Goal: Check status: Check status

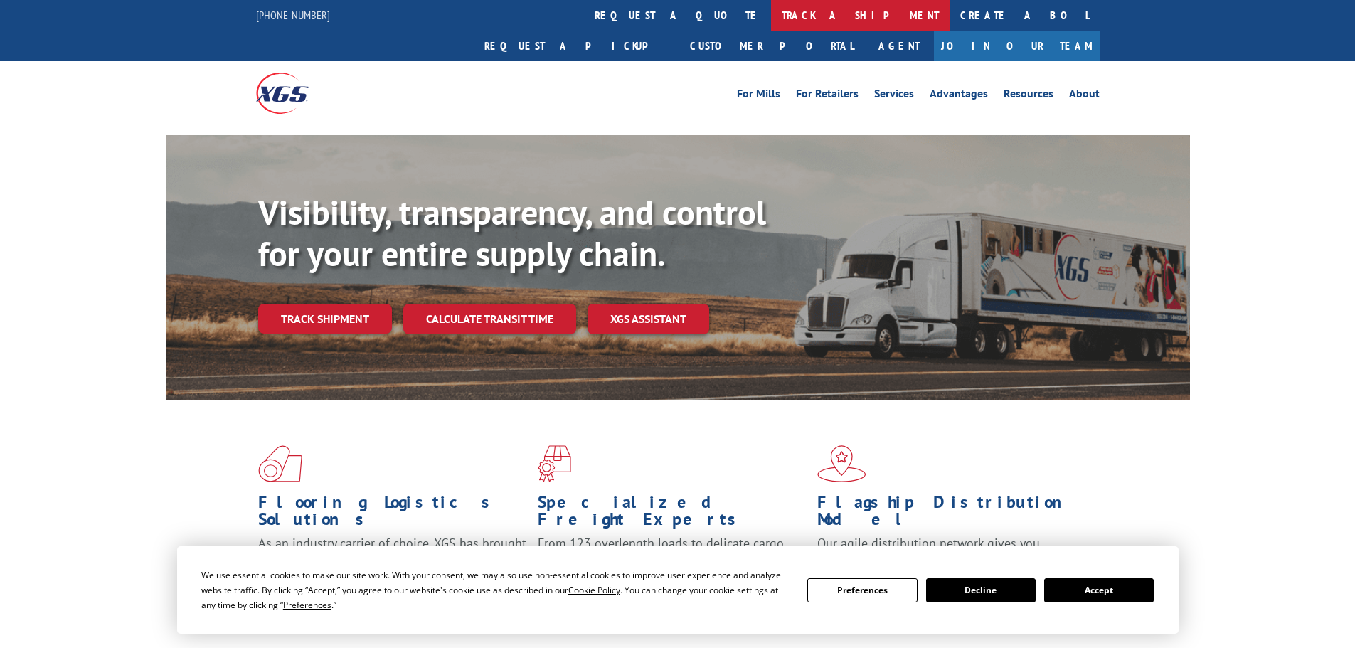
click at [771, 23] on link "track a shipment" at bounding box center [860, 15] width 178 height 31
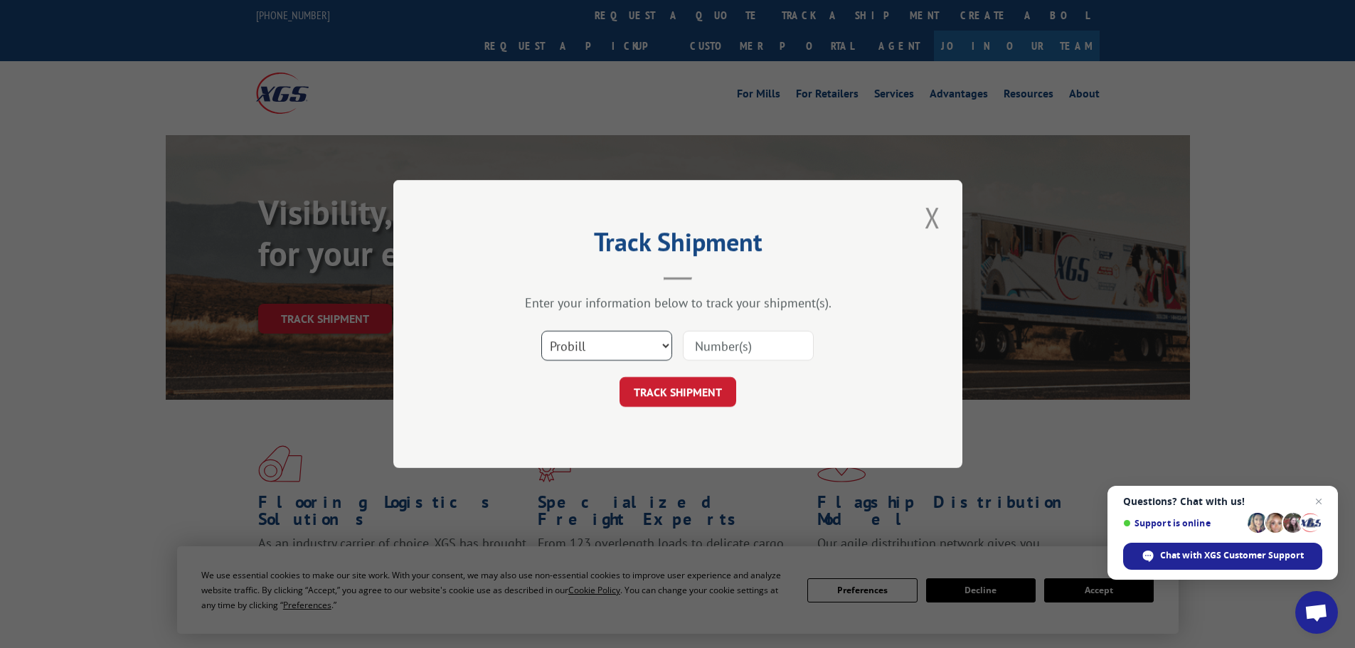
click at [631, 351] on select "Select category... Probill BOL PO" at bounding box center [606, 346] width 131 height 30
select select "bol"
click at [541, 331] on select "Select category... Probill BOL PO" at bounding box center [606, 346] width 131 height 30
click at [696, 351] on input at bounding box center [748, 346] width 131 height 30
type input "417501"
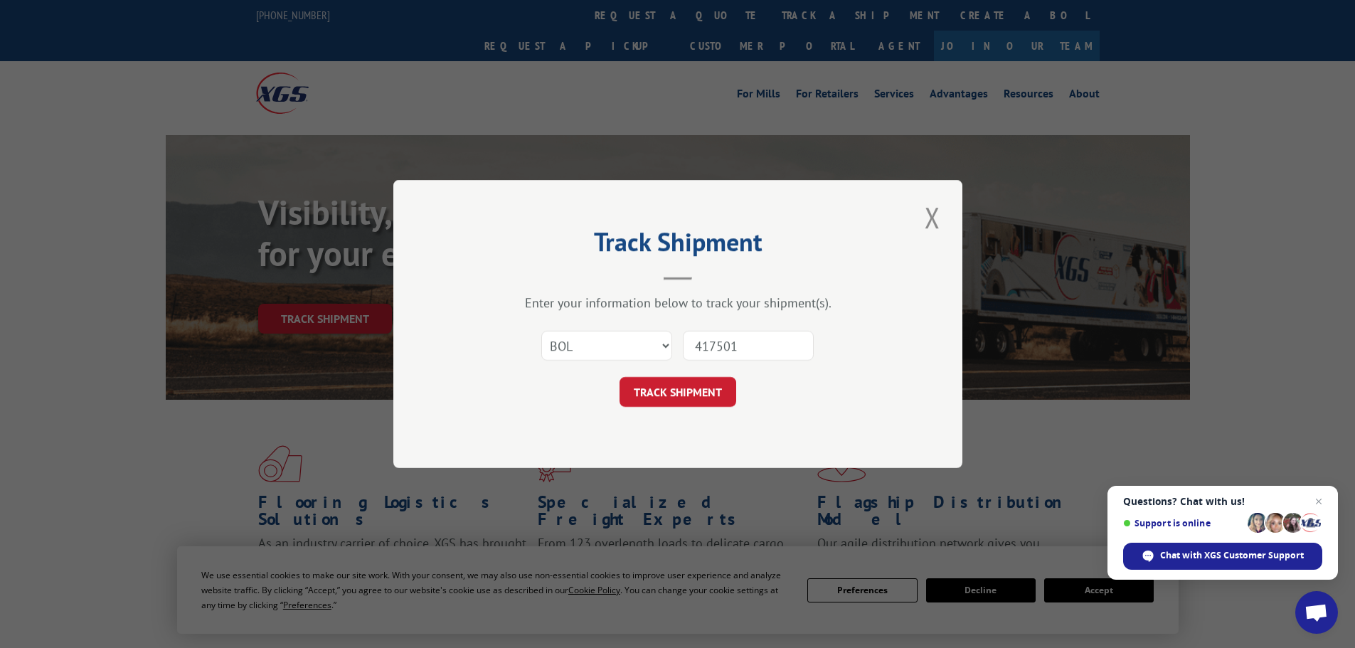
click at [619, 377] on button "TRACK SHIPMENT" at bounding box center [677, 392] width 117 height 30
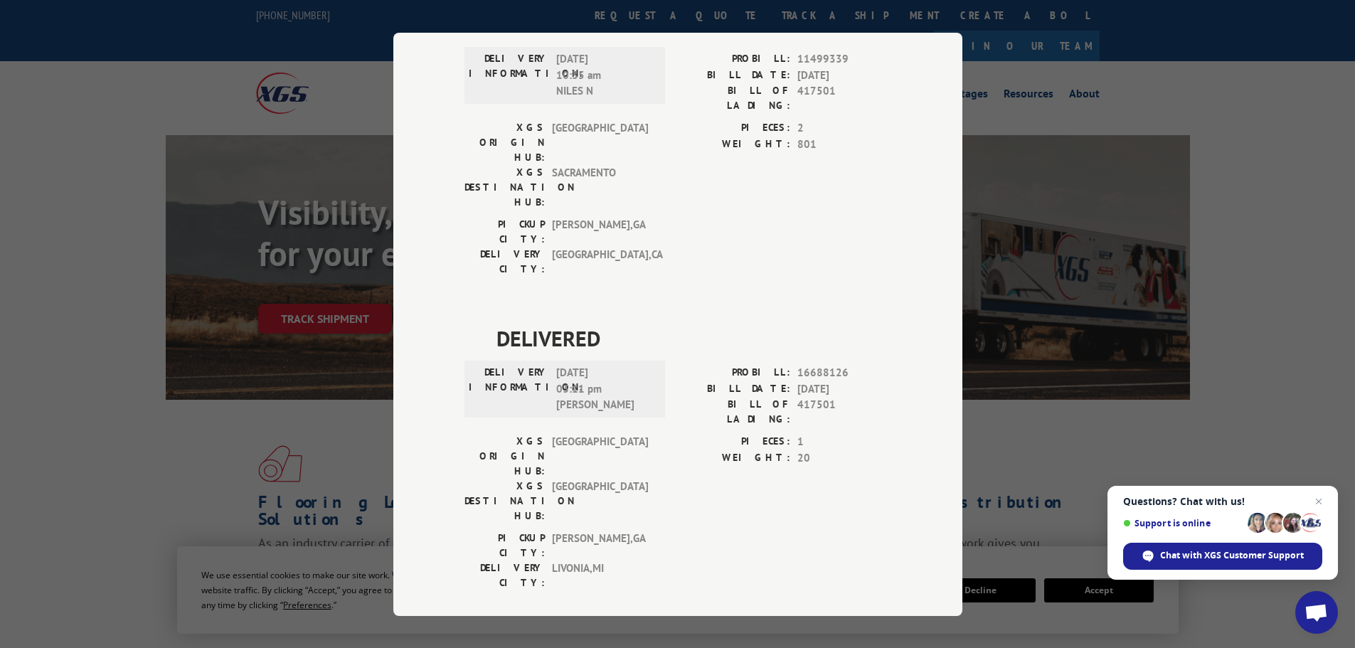
scroll to position [995, 0]
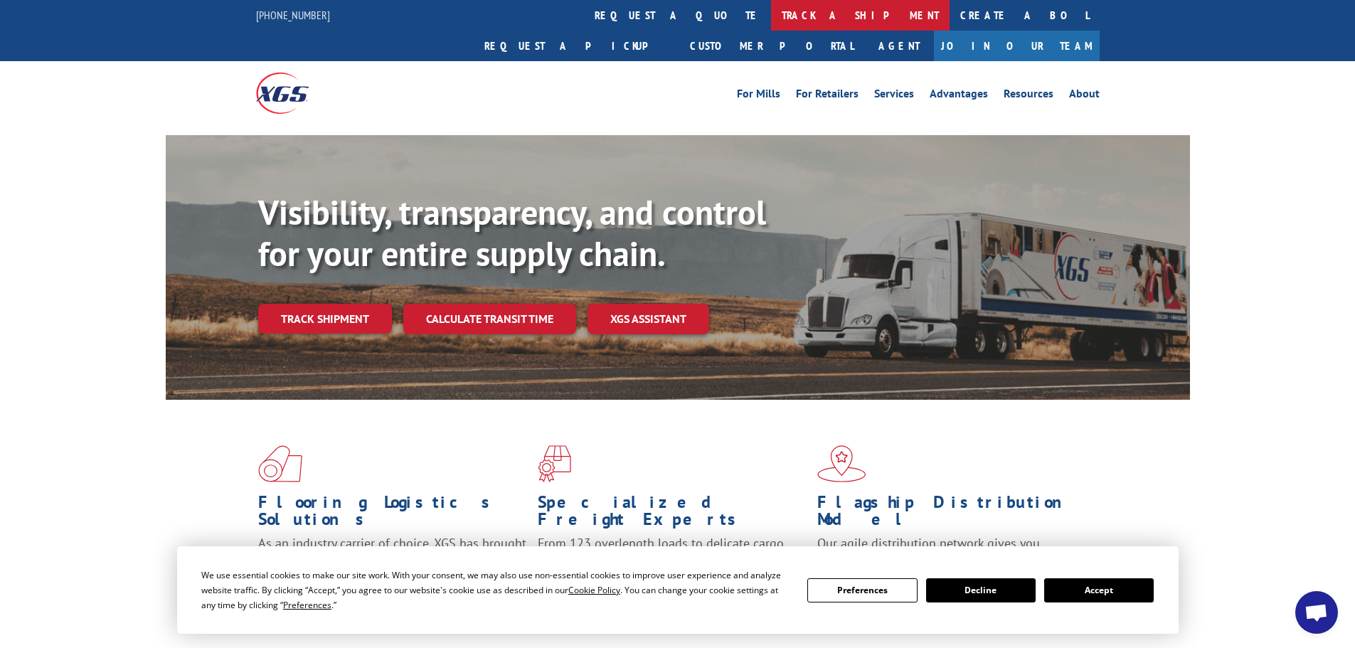
click at [771, 22] on link "track a shipment" at bounding box center [860, 15] width 178 height 31
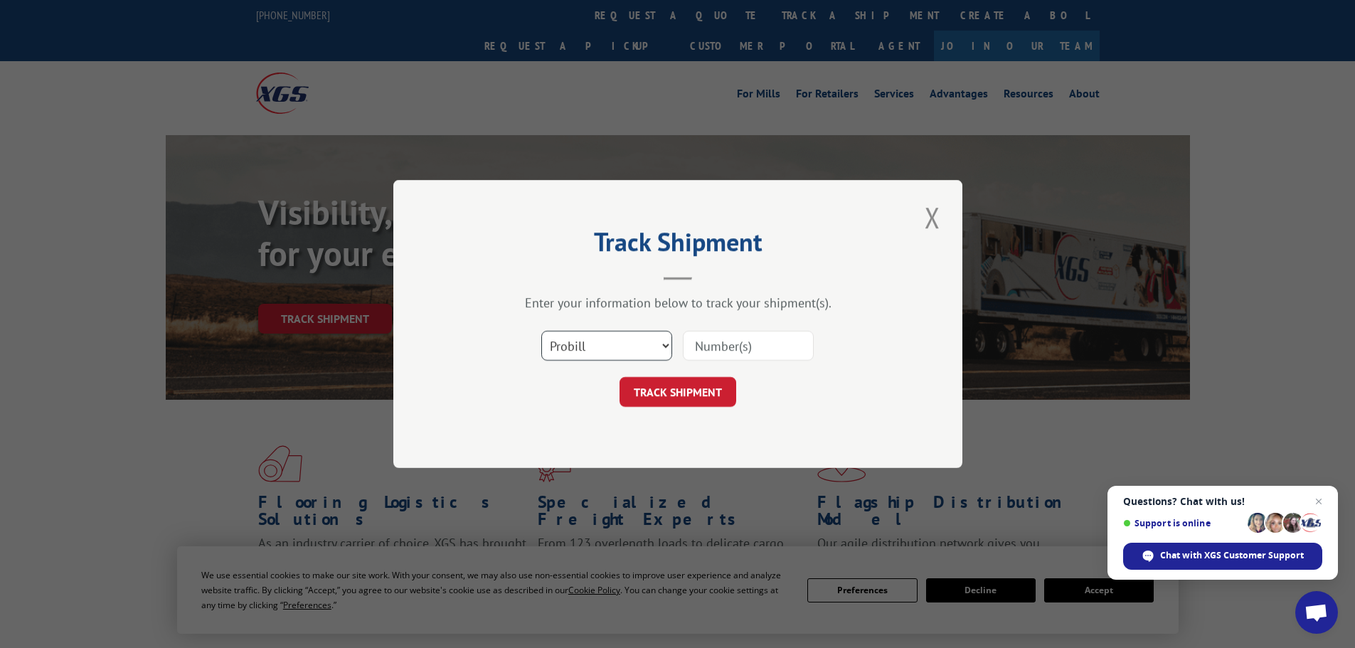
click at [653, 342] on select "Select category... Probill BOL PO" at bounding box center [606, 346] width 131 height 30
select select "bol"
click at [541, 331] on select "Select category... Probill BOL PO" at bounding box center [606, 346] width 131 height 30
click at [704, 332] on input at bounding box center [748, 346] width 131 height 30
paste input "419504"
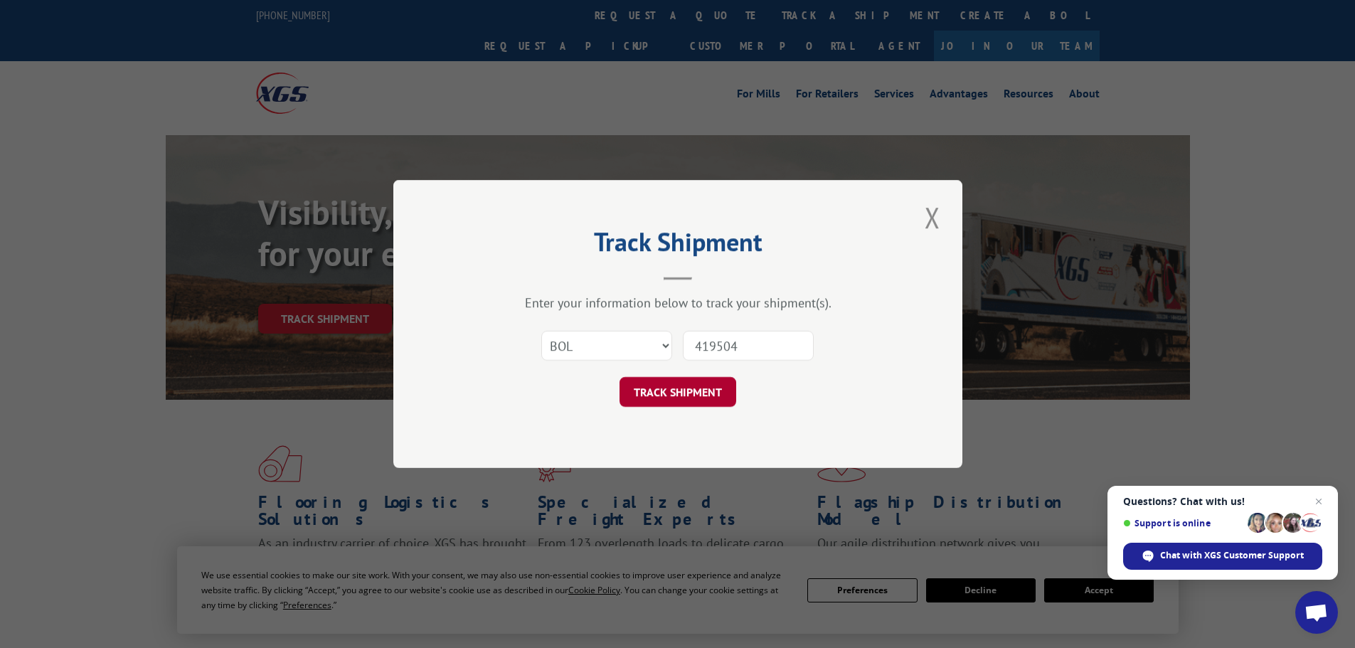
type input "419504"
click at [700, 388] on button "TRACK SHIPMENT" at bounding box center [677, 392] width 117 height 30
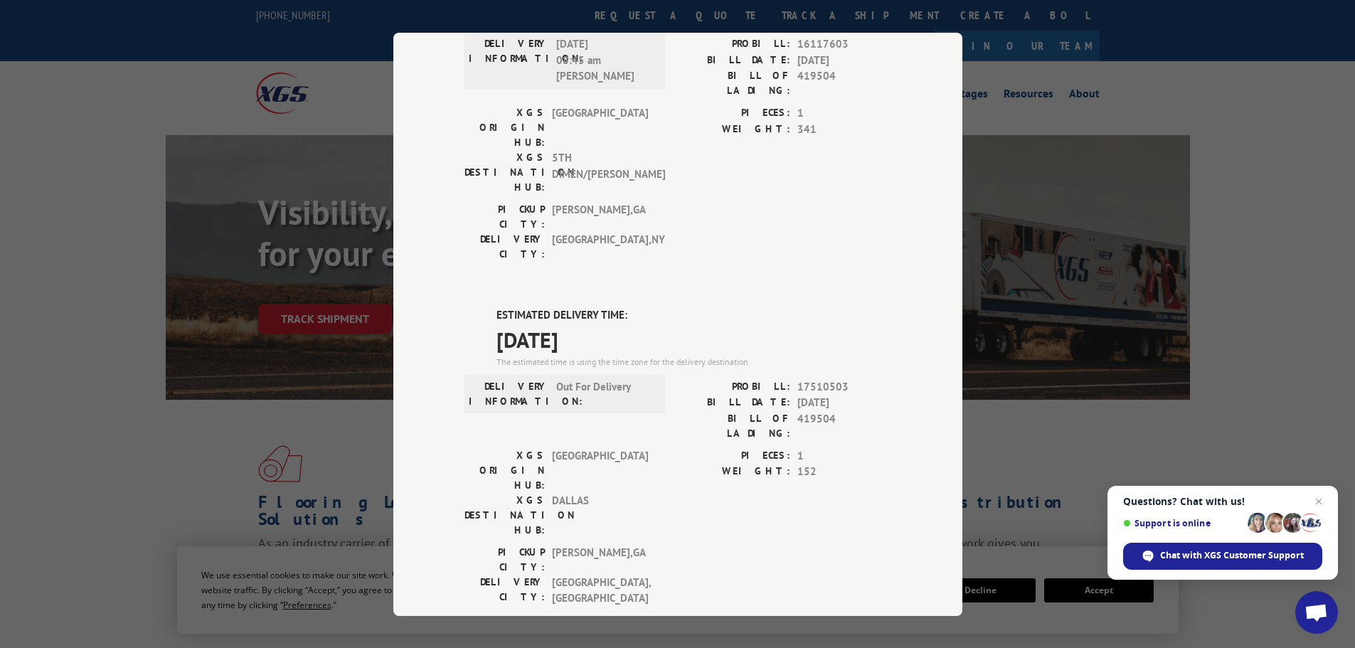
scroll to position [498, 0]
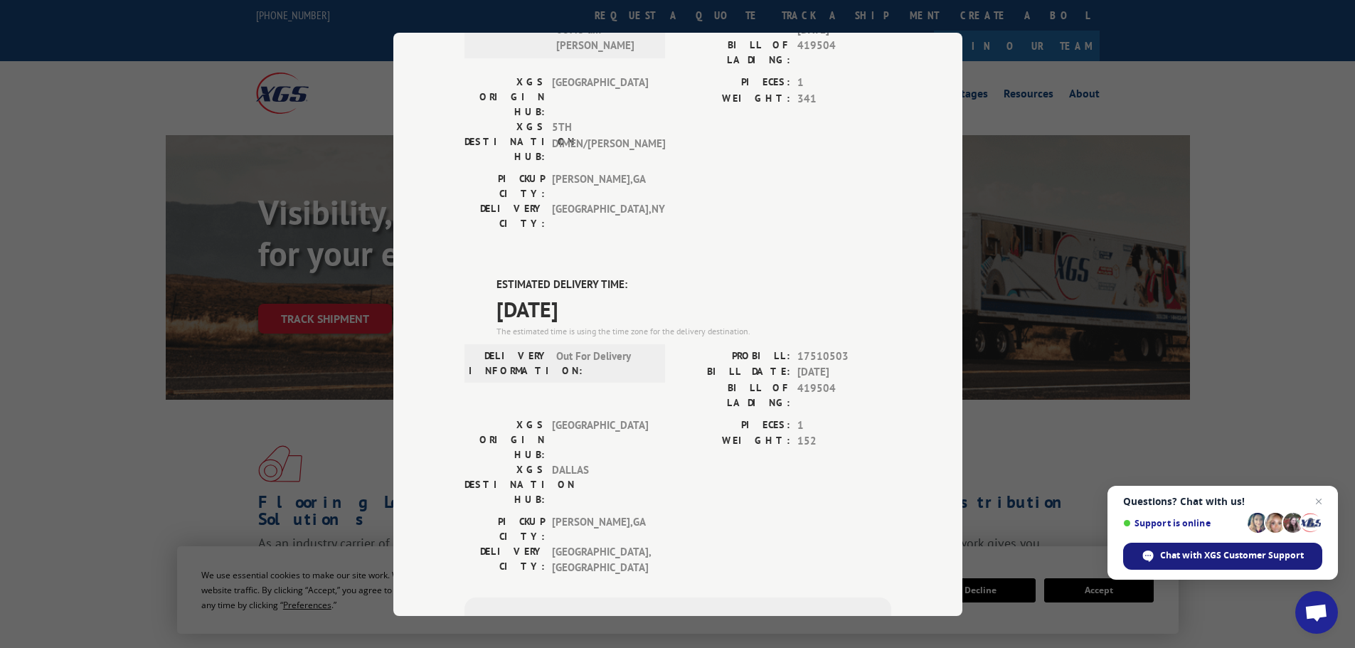
click at [1182, 565] on span "Chat with XGS Customer Support" at bounding box center [1222, 556] width 199 height 27
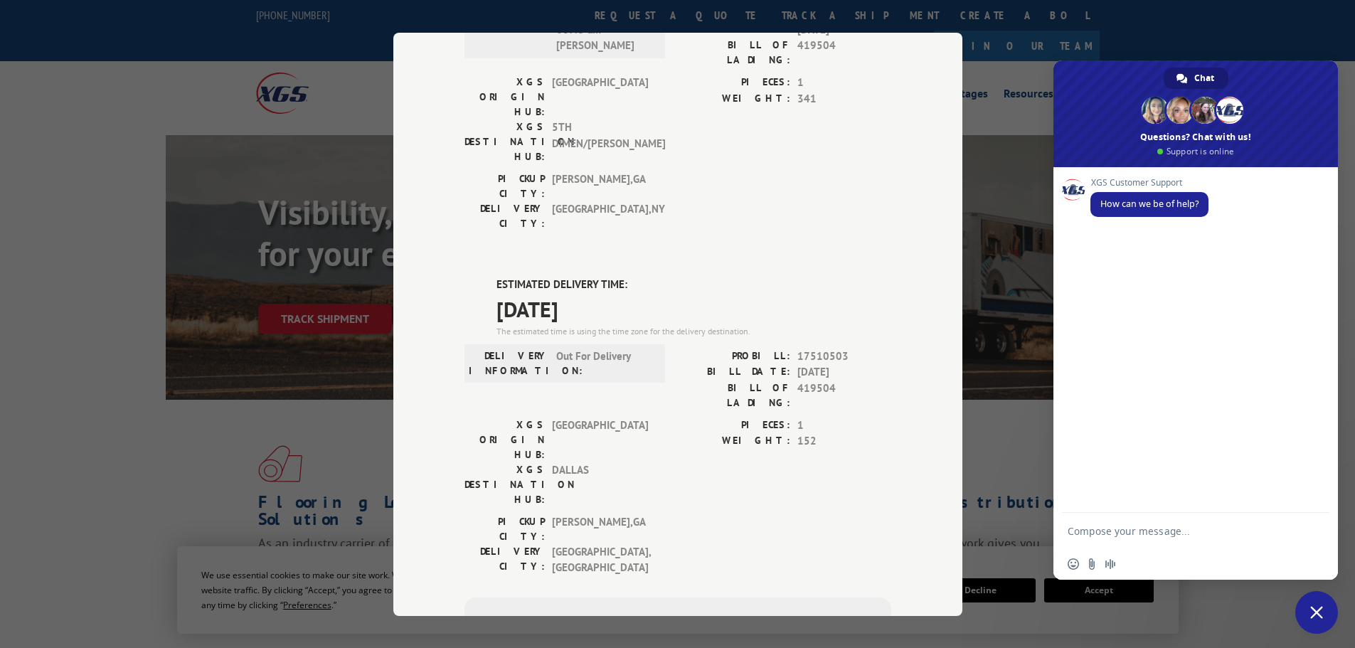
click at [1165, 538] on textarea "Compose your message..." at bounding box center [1181, 531] width 228 height 36
paste textarea "419504"
drag, startPoint x: 1082, startPoint y: 527, endPoint x: 1062, endPoint y: 525, distance: 20.7
click at [1062, 525] on div "did bol 419504 get delivered" at bounding box center [1195, 531] width 284 height 36
click at [1254, 511] on textarea "Can I get confirmation if bol 419504 get delivered" at bounding box center [1181, 524] width 228 height 48
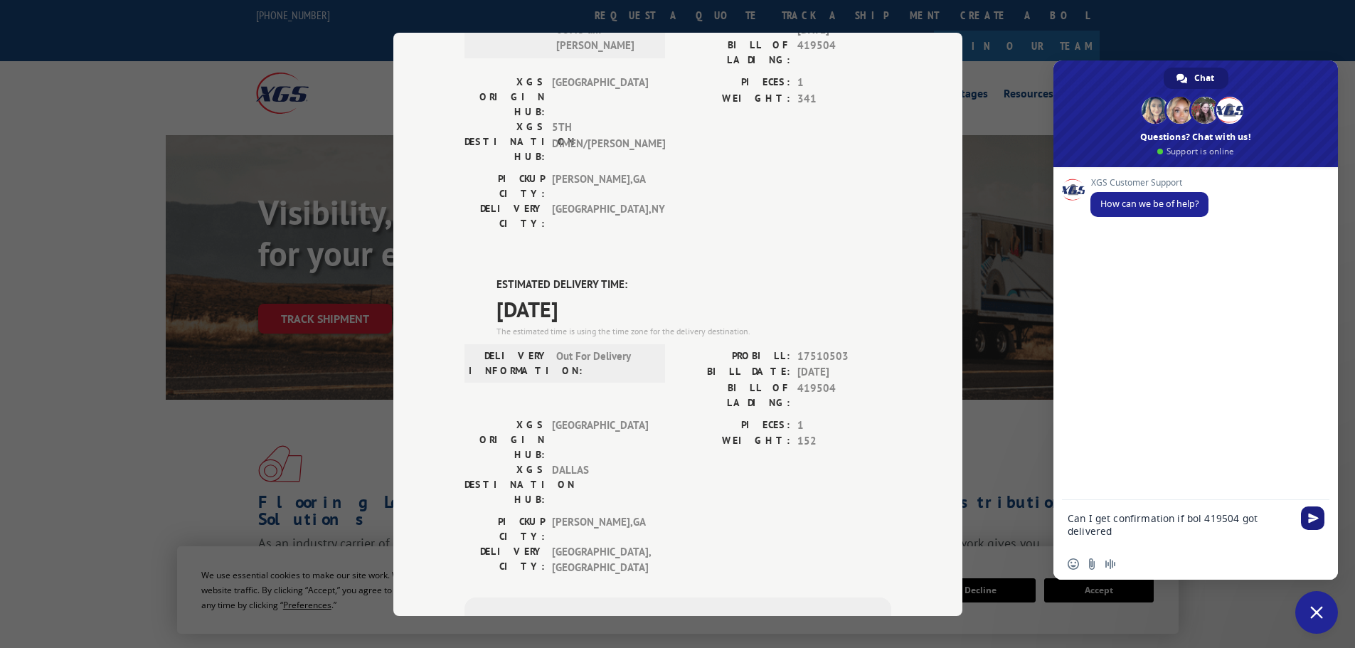
type textarea "Can I get confirmation if bol 419504 got delivered"
click at [1304, 515] on span "Send" at bounding box center [1312, 517] width 23 height 23
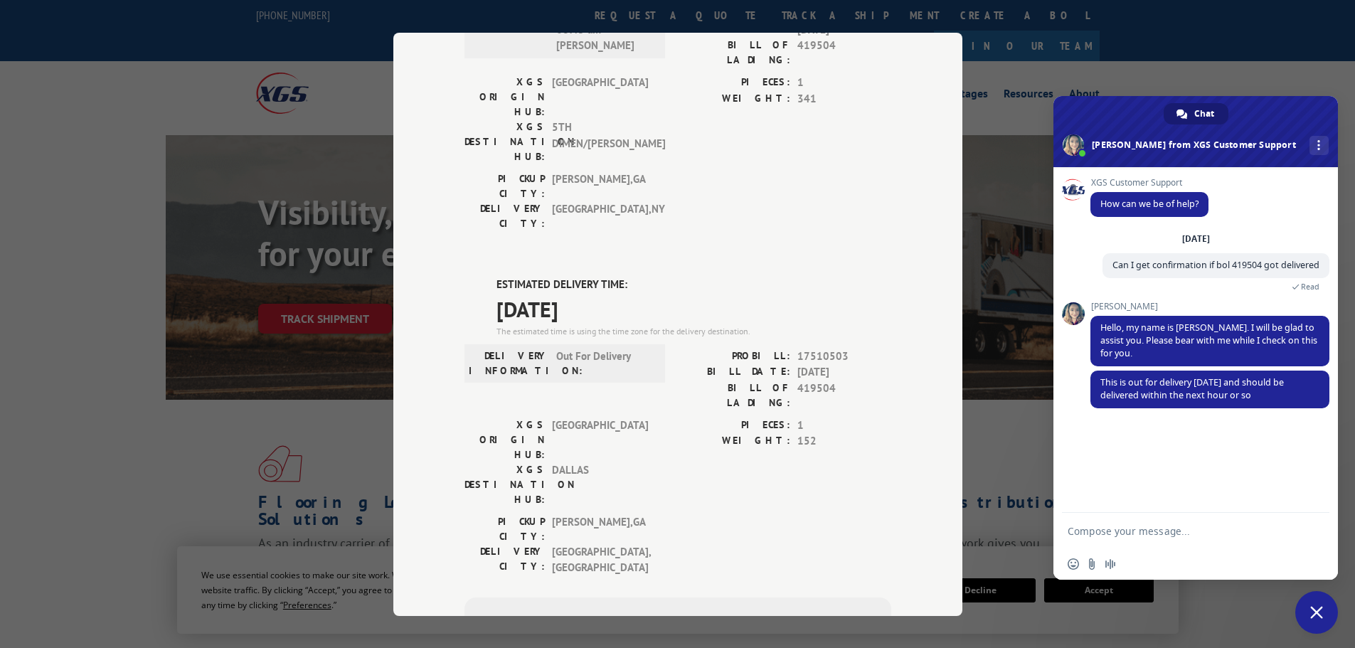
click at [1119, 517] on textarea "Compose your message..." at bounding box center [1181, 531] width 228 height 36
type textarea "thank you"
click at [1324, 538] on div "thank you" at bounding box center [1195, 531] width 284 height 36
click at [1314, 533] on span "Send" at bounding box center [1313, 531] width 11 height 11
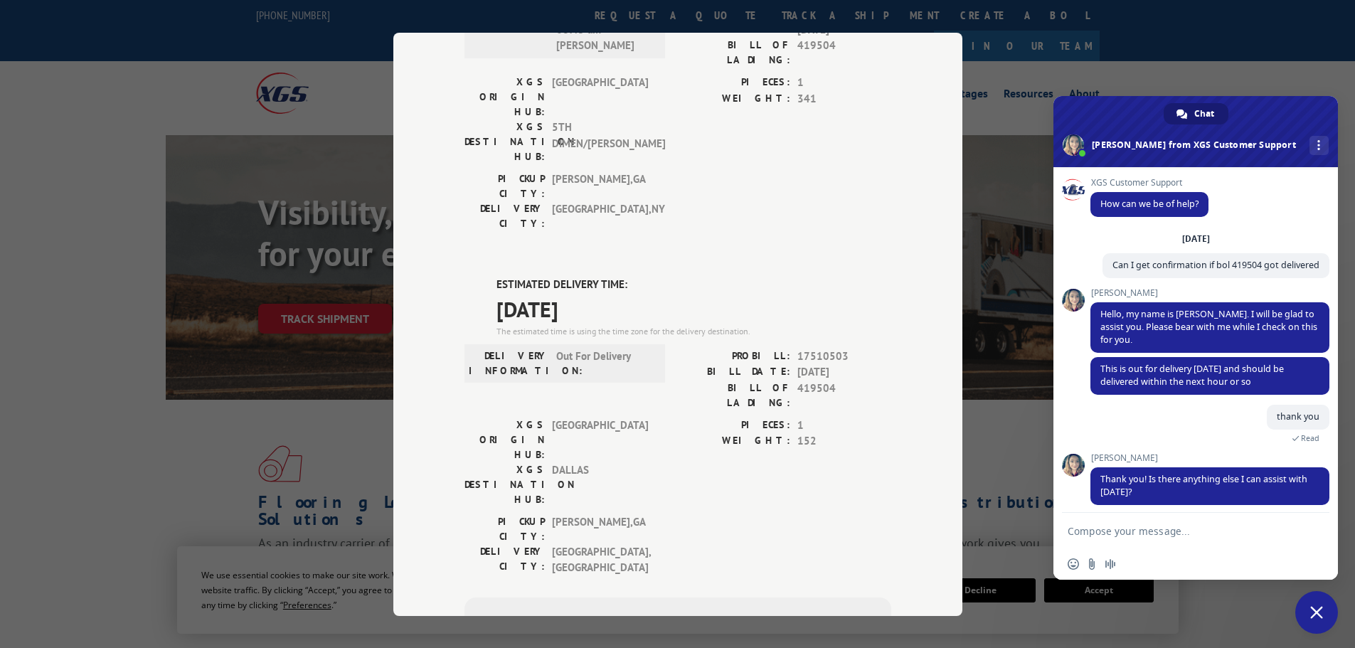
scroll to position [21, 0]
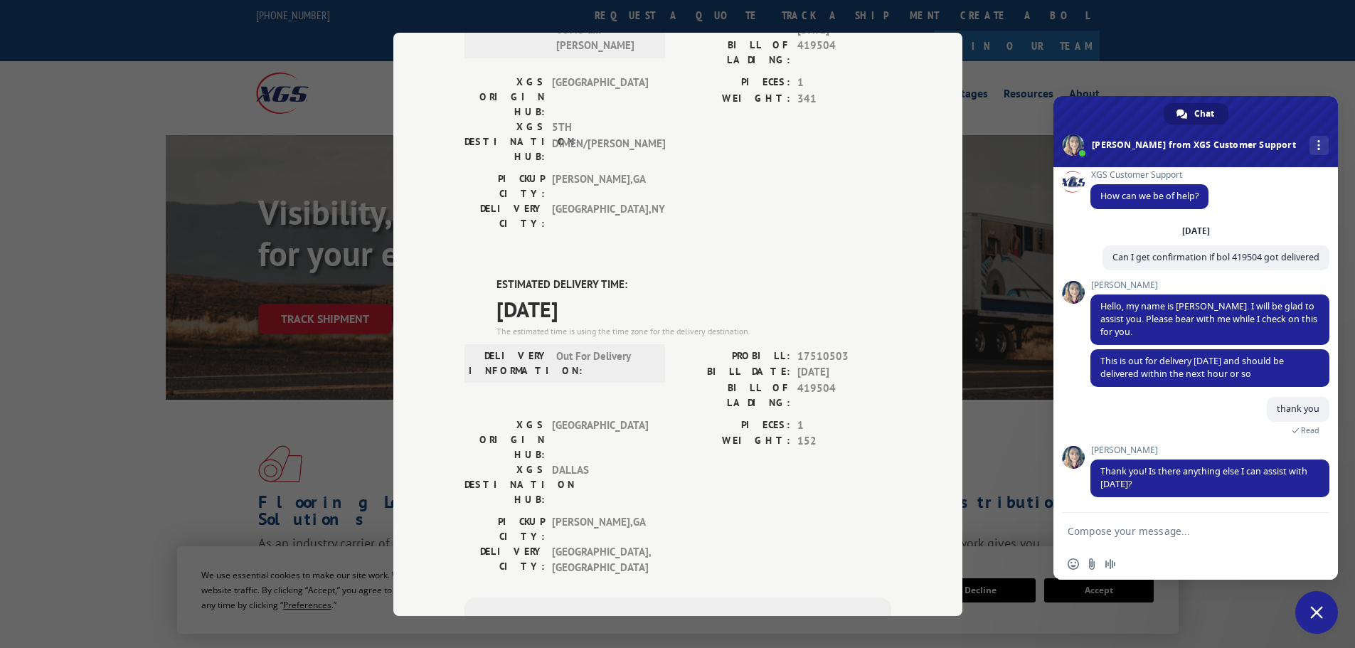
click at [1195, 528] on textarea "Compose your message..." at bounding box center [1181, 531] width 228 height 36
type textarea "that is all"
click at [1308, 525] on span "Send" at bounding box center [1312, 530] width 23 height 23
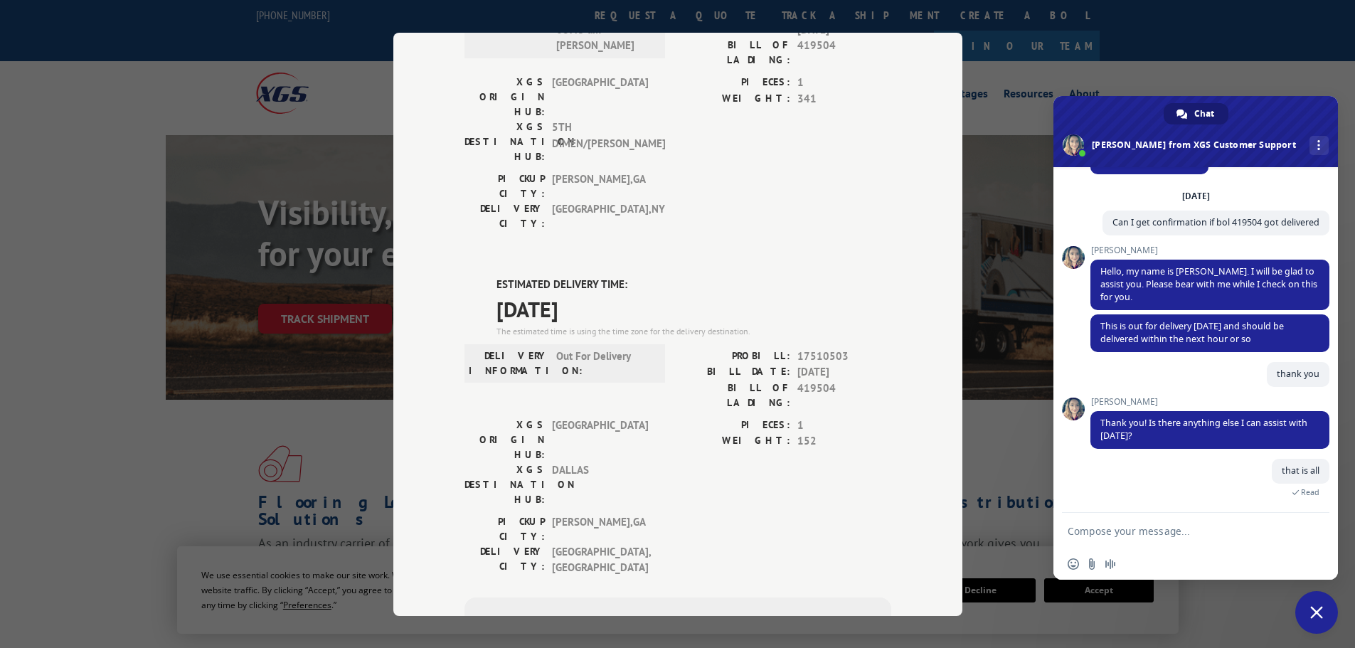
scroll to position [156, 0]
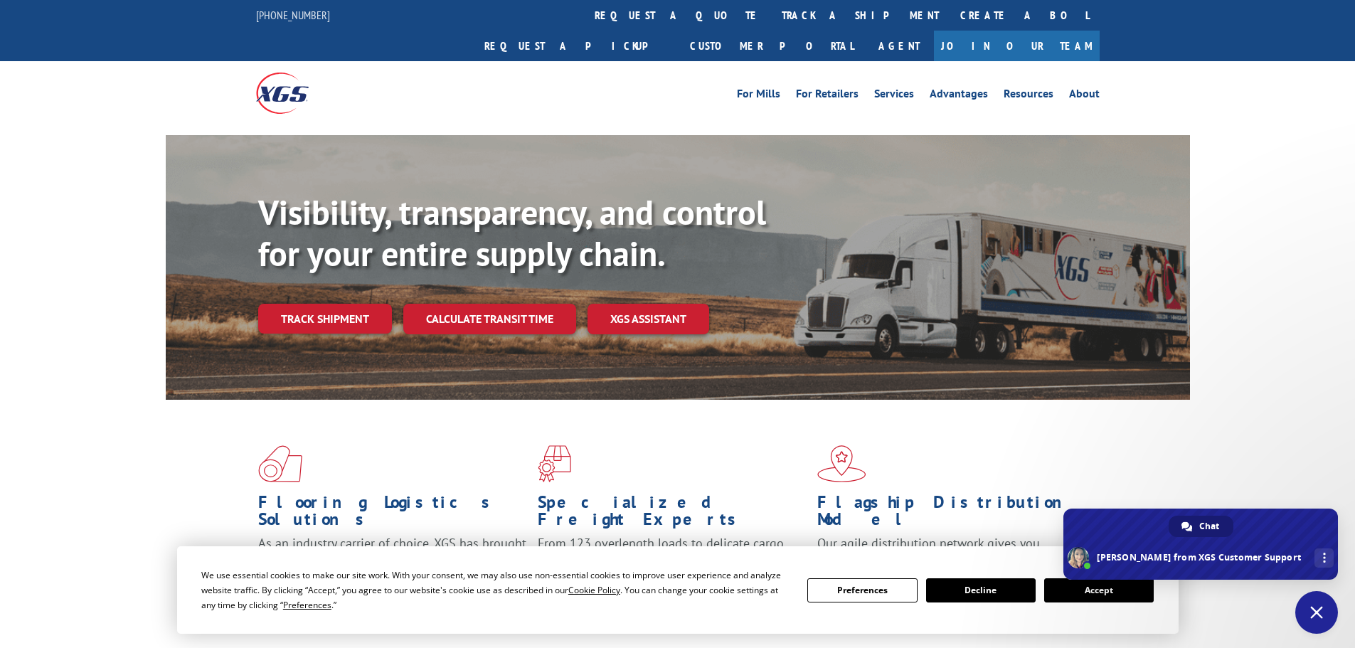
scroll to position [156, 0]
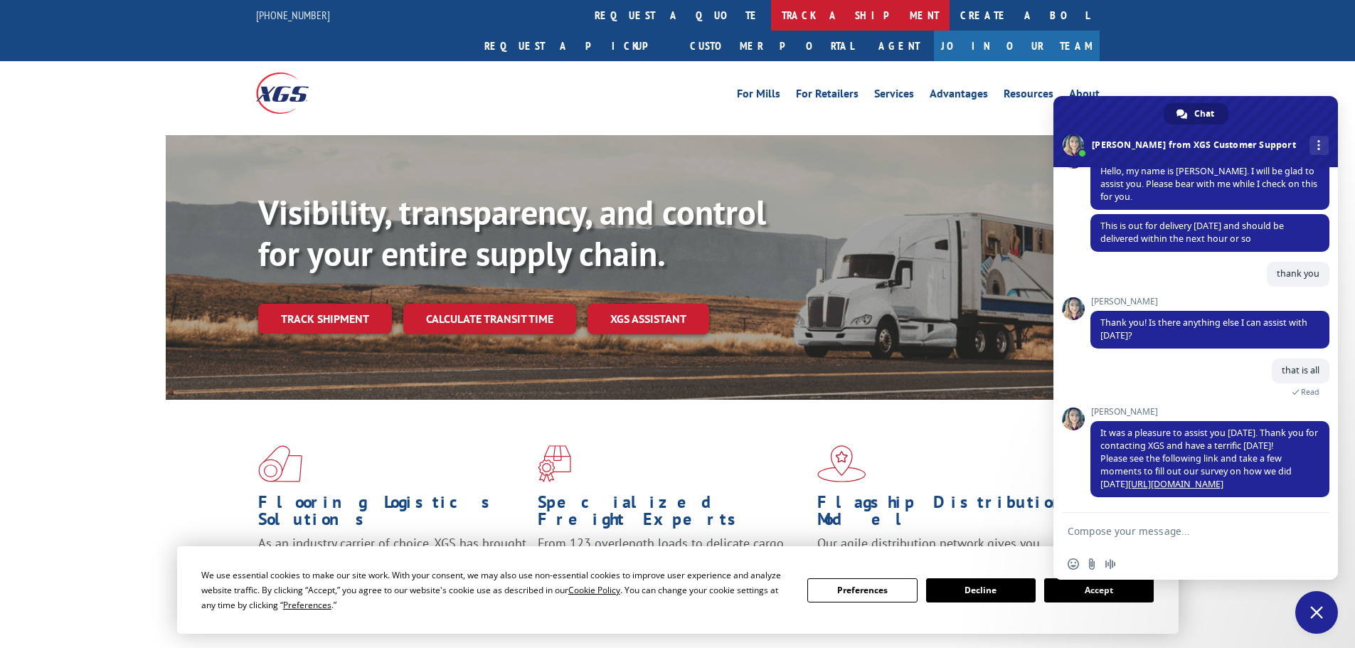
click at [771, 16] on link "track a shipment" at bounding box center [860, 15] width 178 height 31
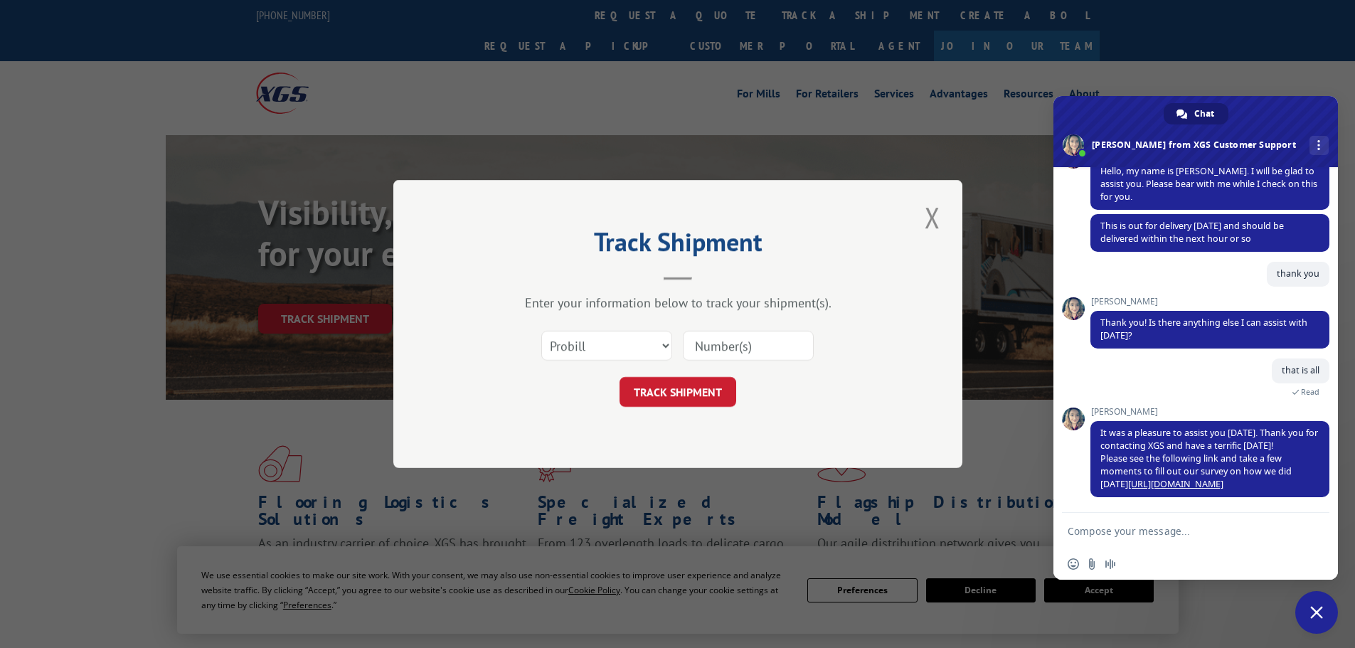
paste input "17460411"
type input "17460411"
click at [702, 395] on button "TRACK SHIPMENT" at bounding box center [677, 392] width 117 height 30
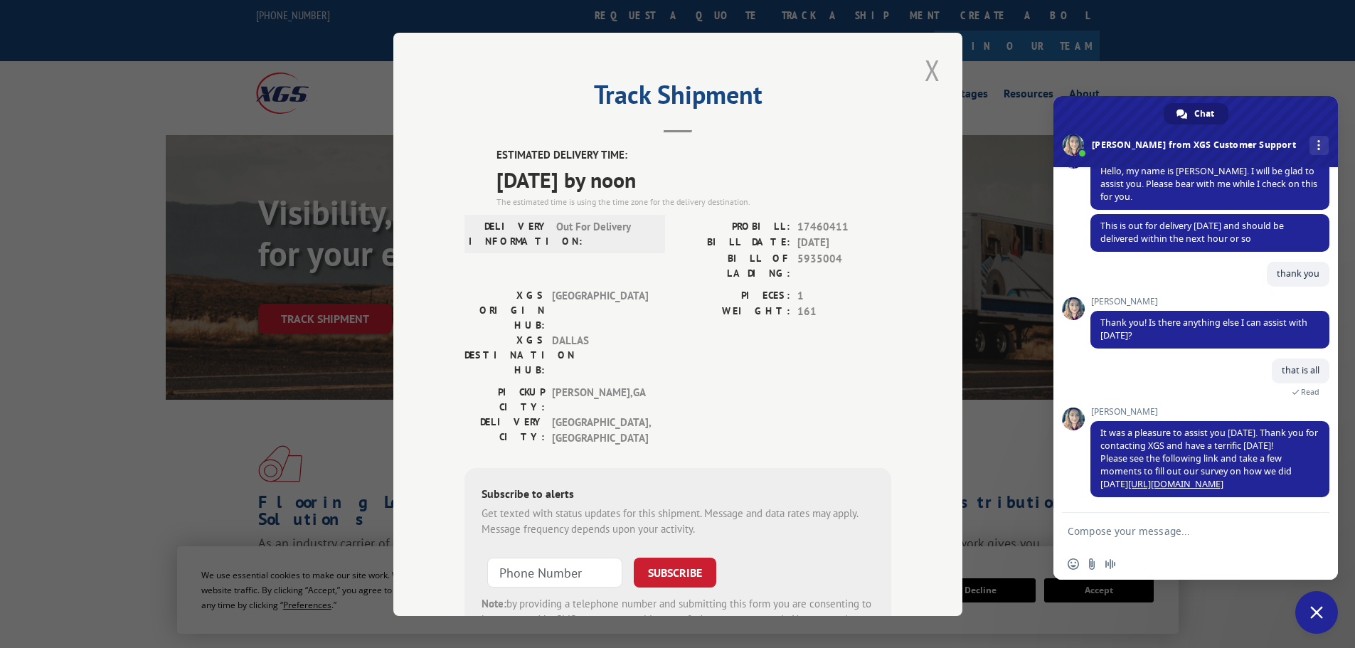
click at [928, 67] on button "Close modal" at bounding box center [932, 69] width 24 height 39
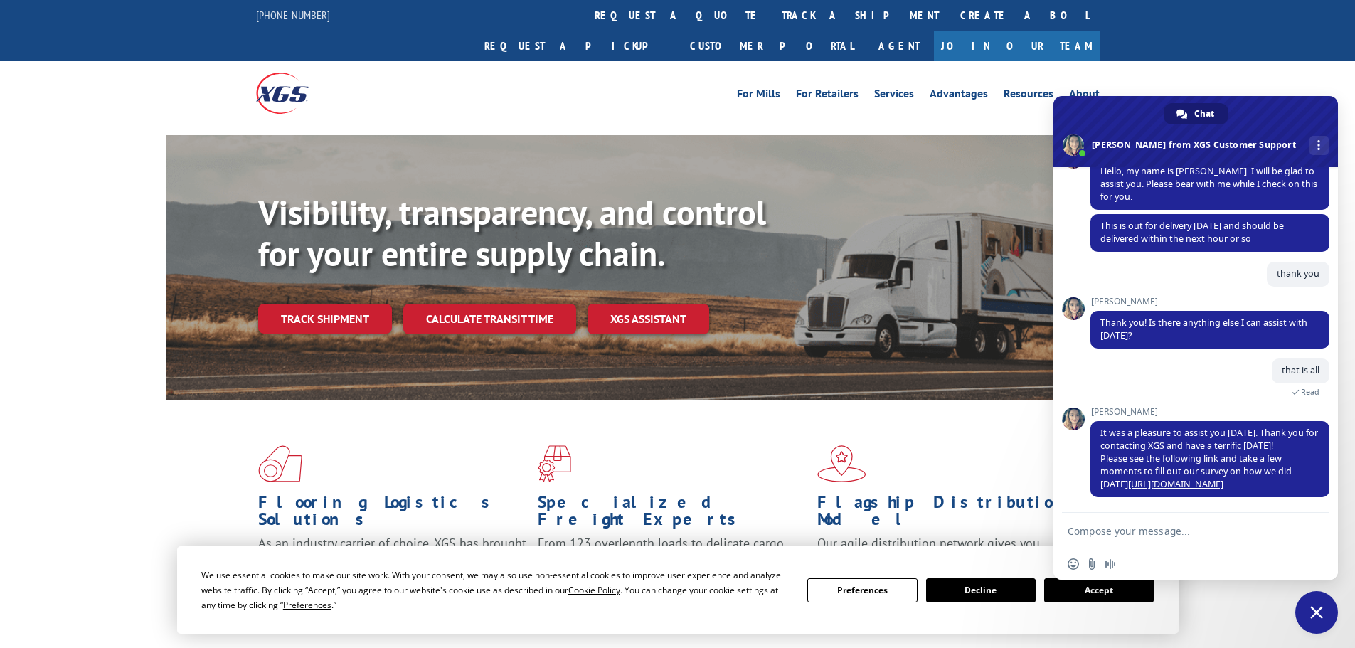
click at [1318, 629] on span "Close chat" at bounding box center [1316, 612] width 43 height 43
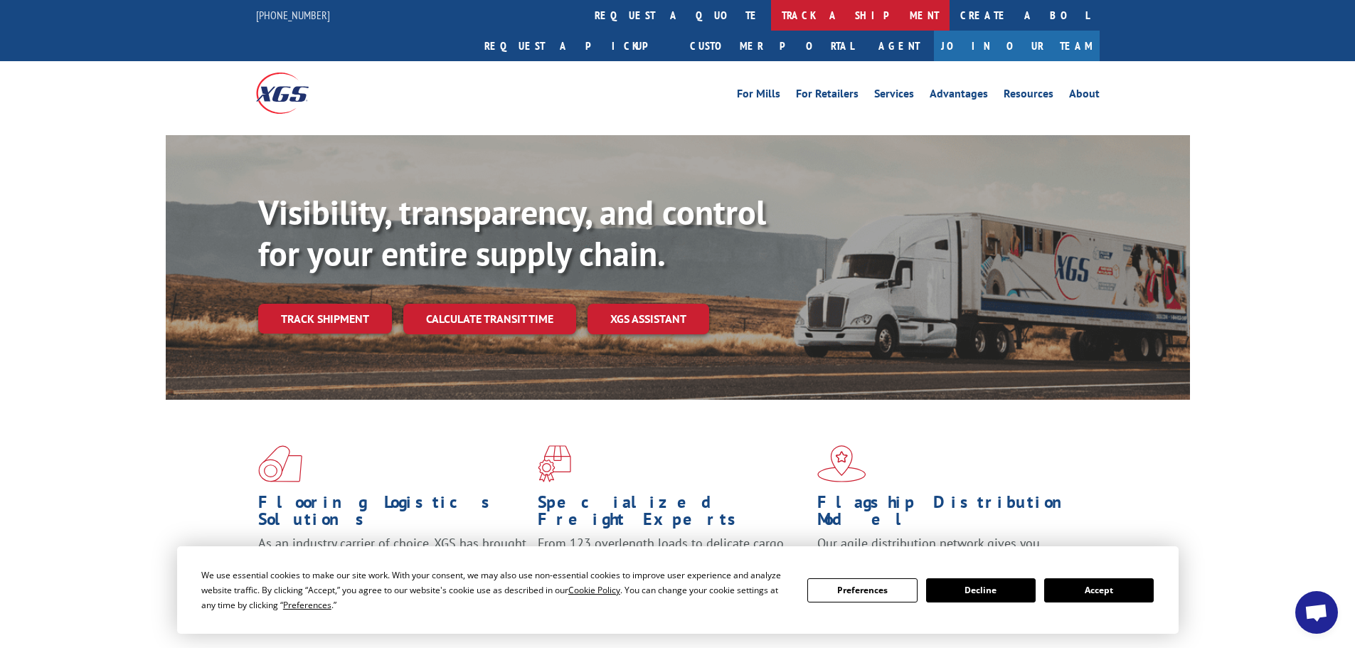
click at [771, 11] on link "track a shipment" at bounding box center [860, 15] width 178 height 31
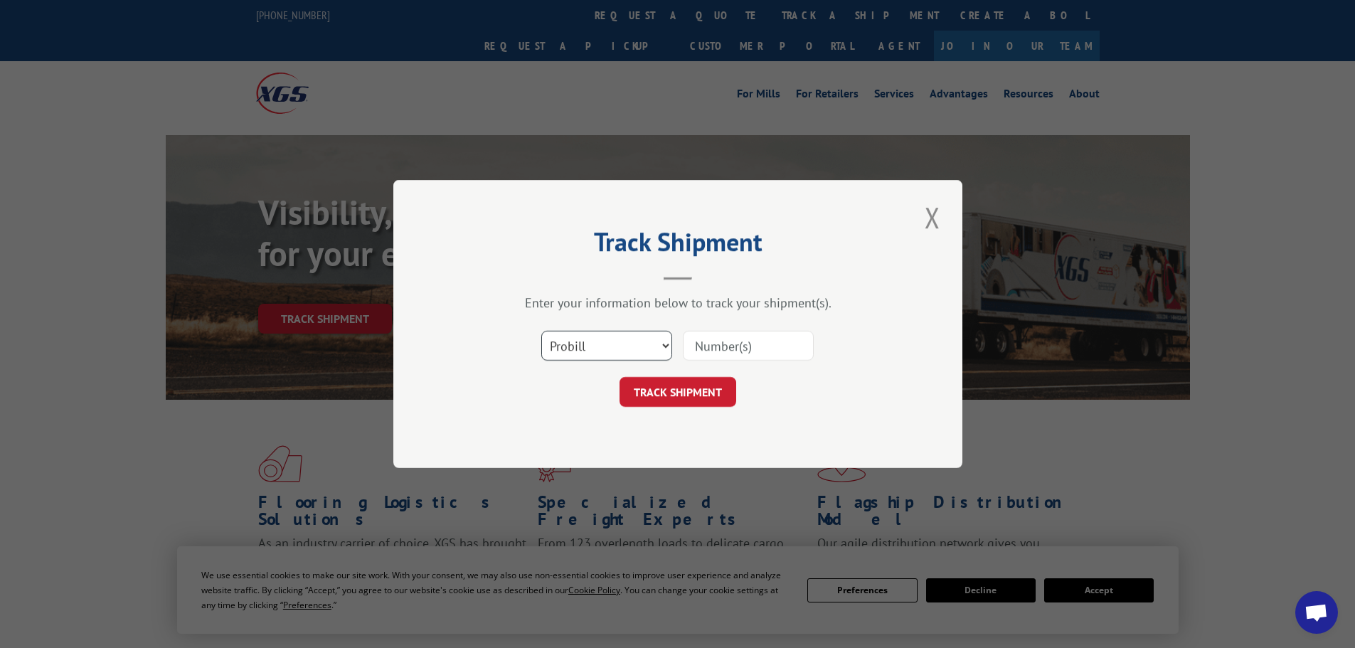
click at [655, 335] on select "Select category... Probill BOL PO" at bounding box center [606, 346] width 131 height 30
select select "bol"
click at [541, 331] on select "Select category... Probill BOL PO" at bounding box center [606, 346] width 131 height 30
click at [691, 336] on input at bounding box center [748, 346] width 131 height 30
type input "417501"
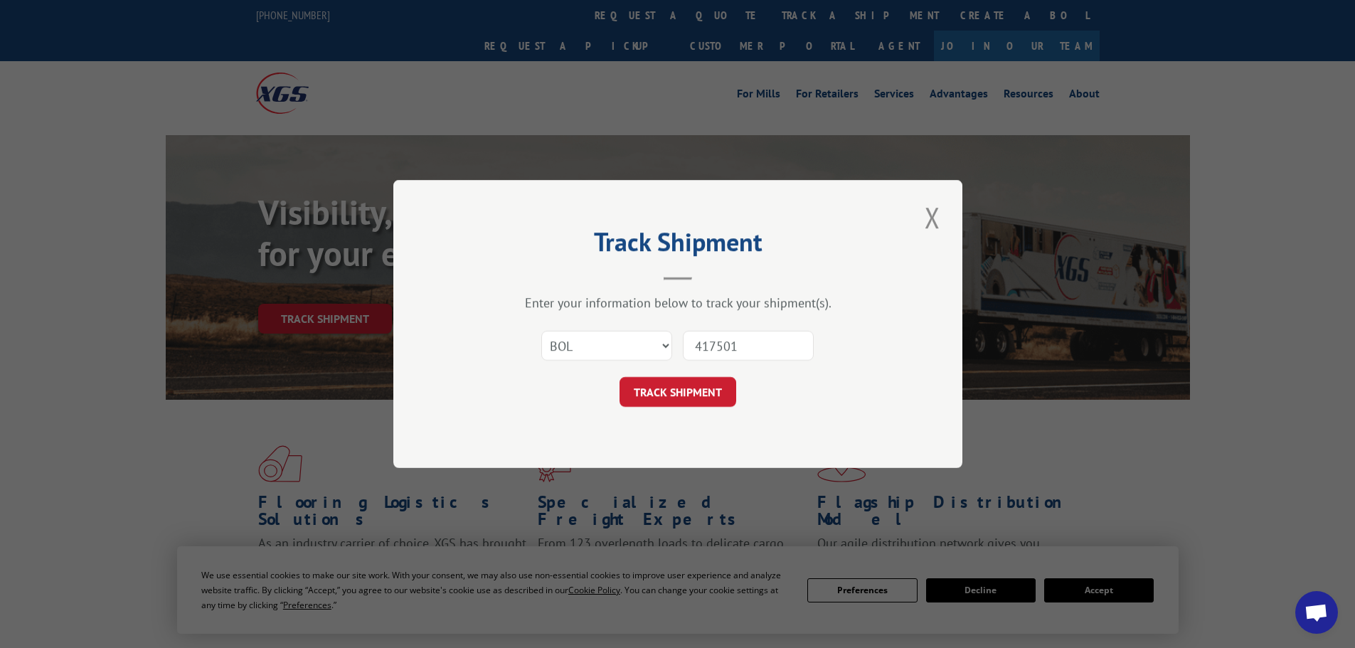
click button "TRACK SHIPMENT" at bounding box center [677, 392] width 117 height 30
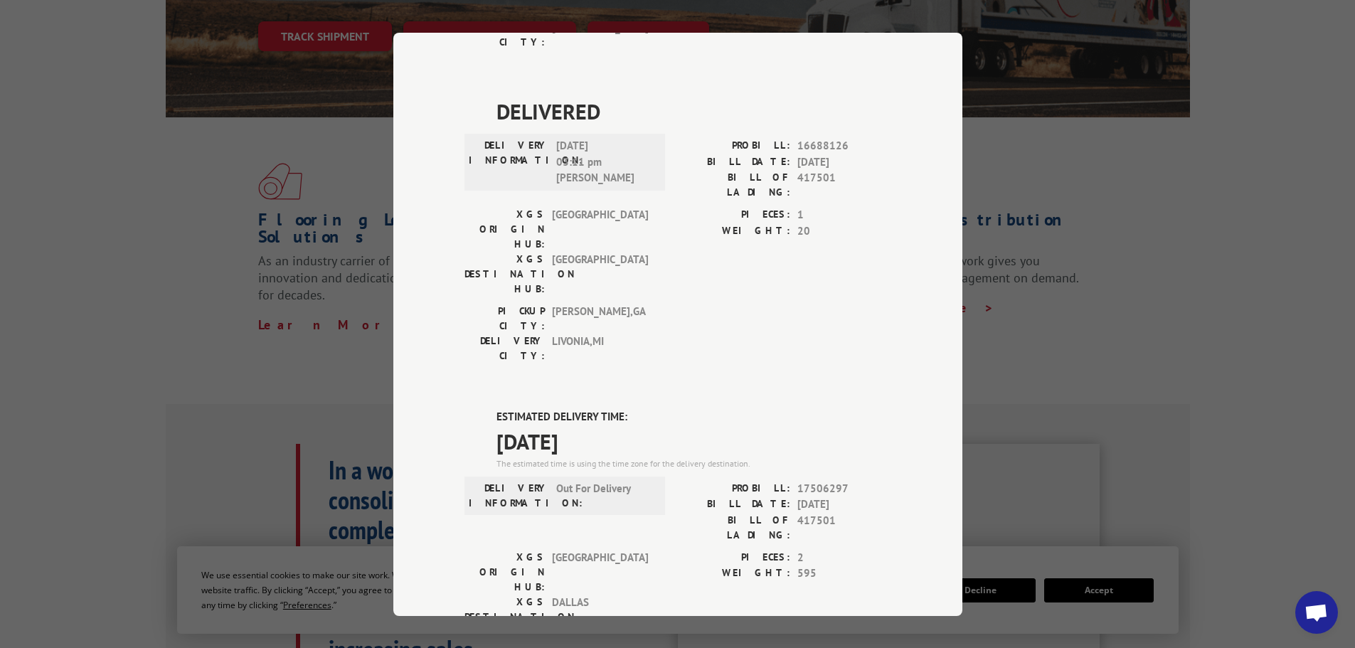
scroll to position [284, 0]
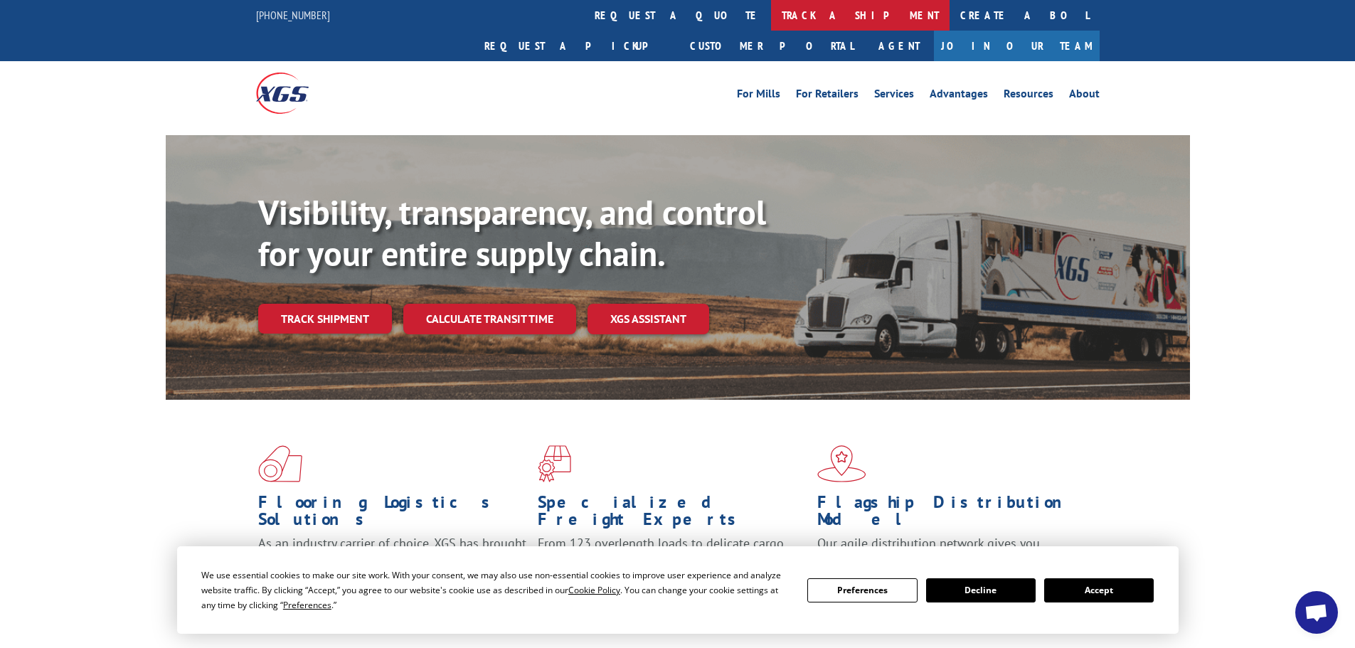
scroll to position [156, 0]
click at [771, 4] on link "track a shipment" at bounding box center [860, 15] width 178 height 31
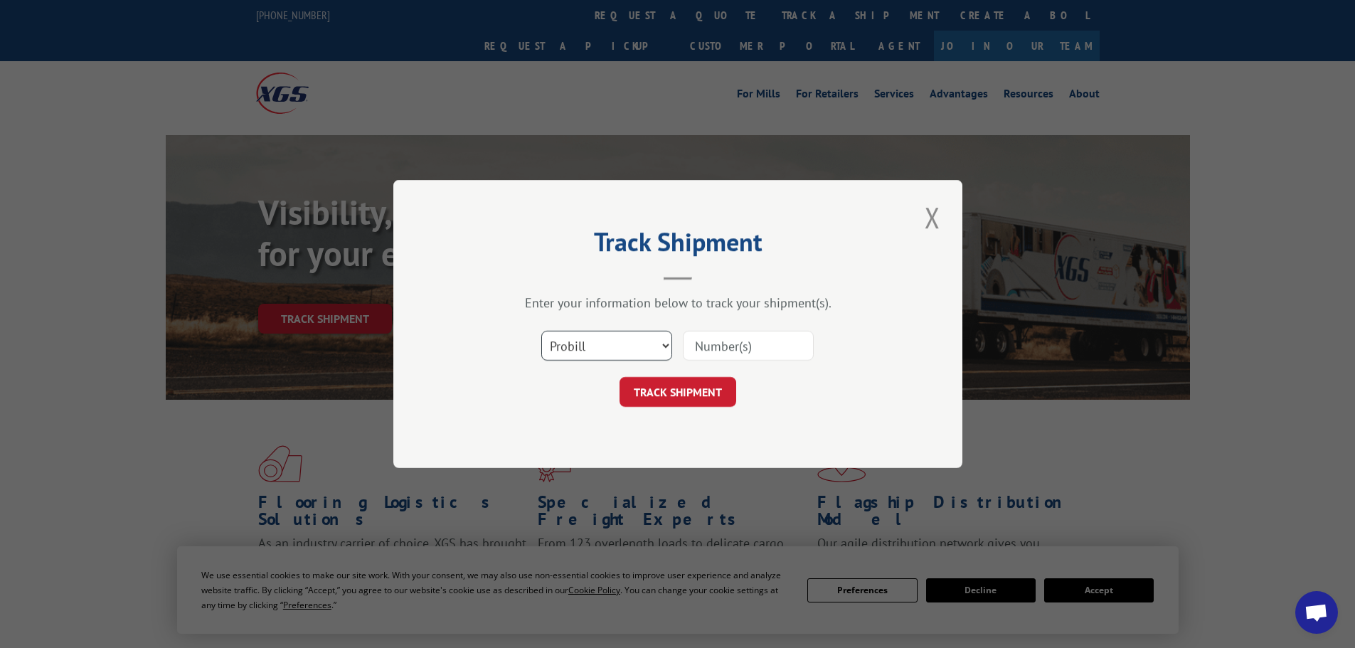
click at [663, 354] on select "Select category... Probill BOL PO" at bounding box center [606, 346] width 131 height 30
select select "bol"
click at [541, 331] on select "Select category... Probill BOL PO" at bounding box center [606, 346] width 131 height 30
paste input "419504"
type input "419504"
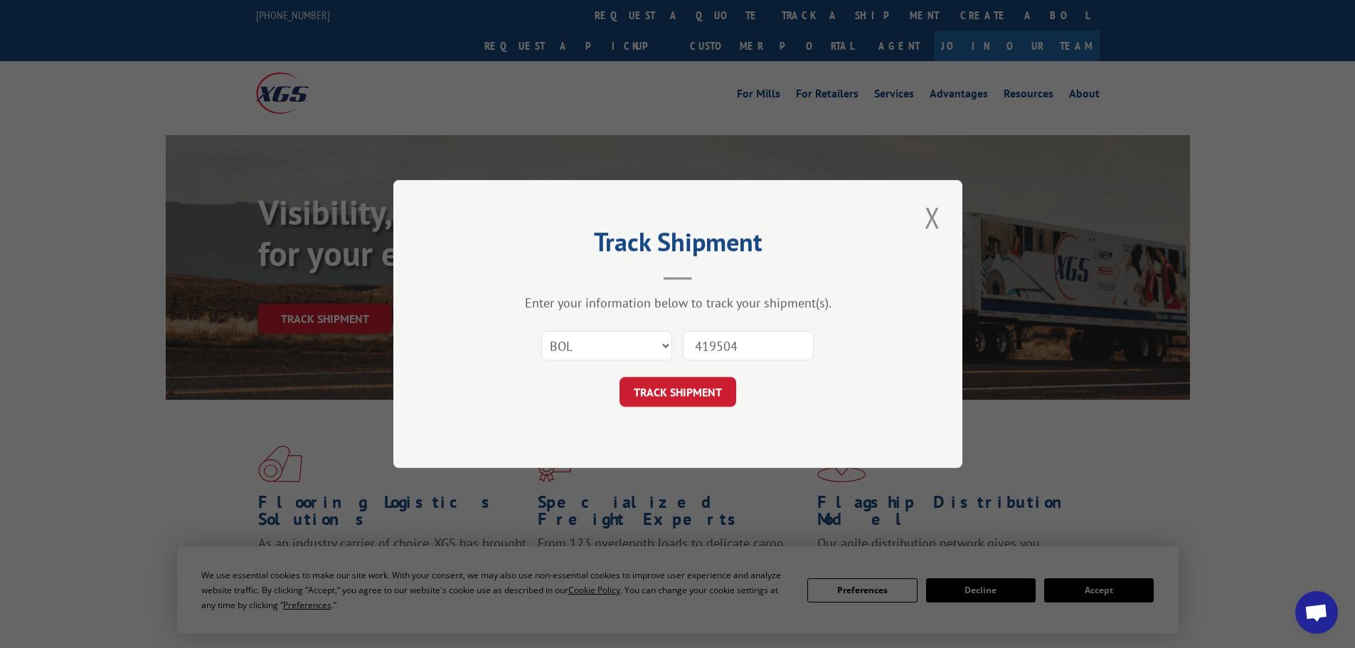
click at [722, 391] on button "TRACK SHIPMENT" at bounding box center [677, 392] width 117 height 30
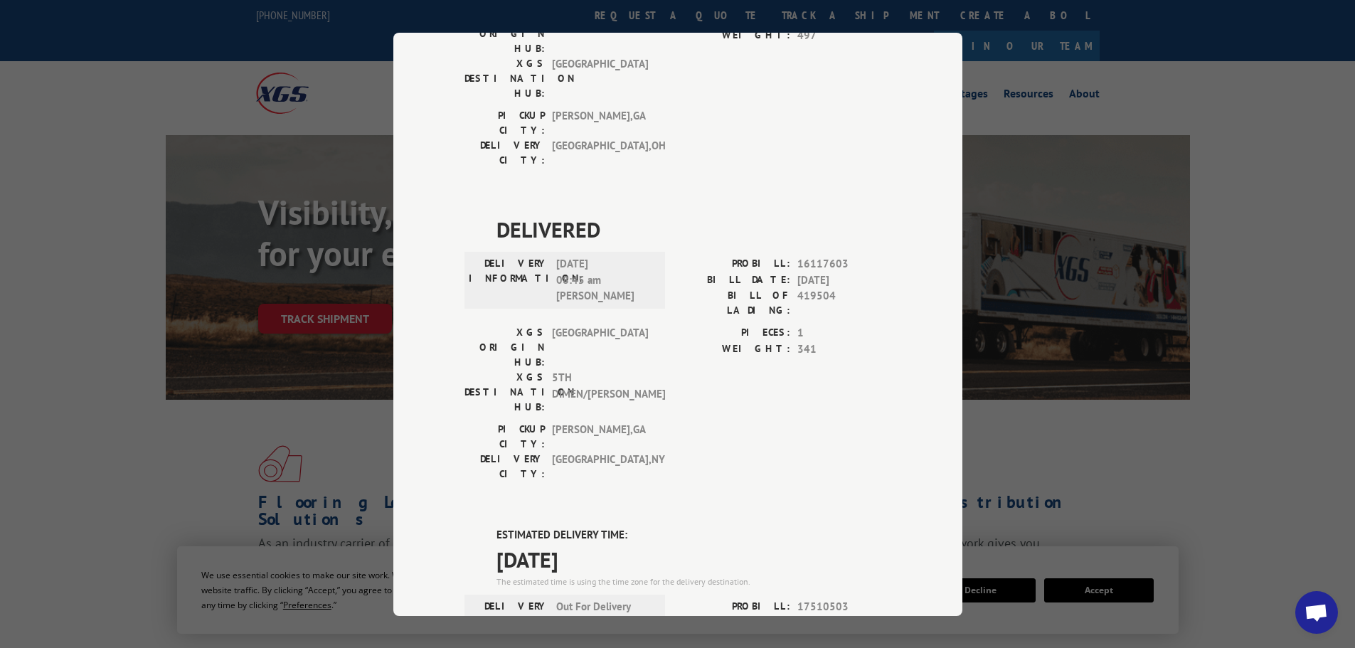
scroll to position [240, 0]
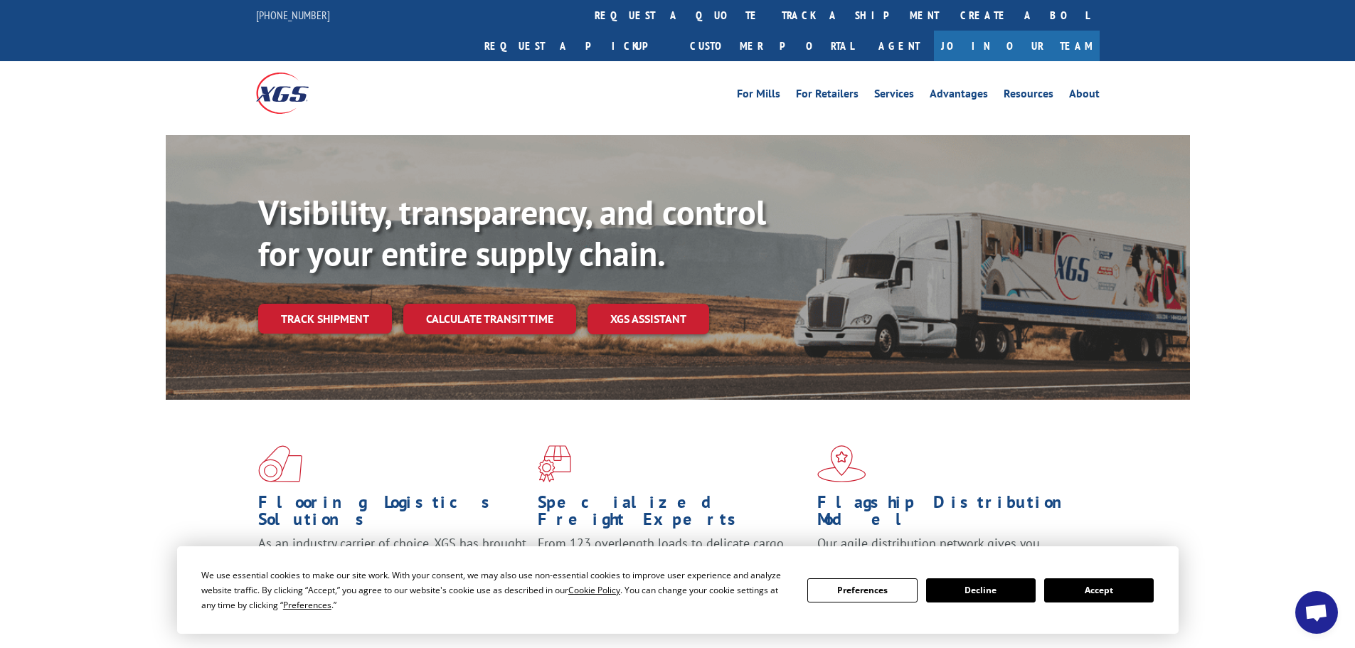
scroll to position [156, 0]
click at [771, 23] on link "track a shipment" at bounding box center [860, 15] width 178 height 31
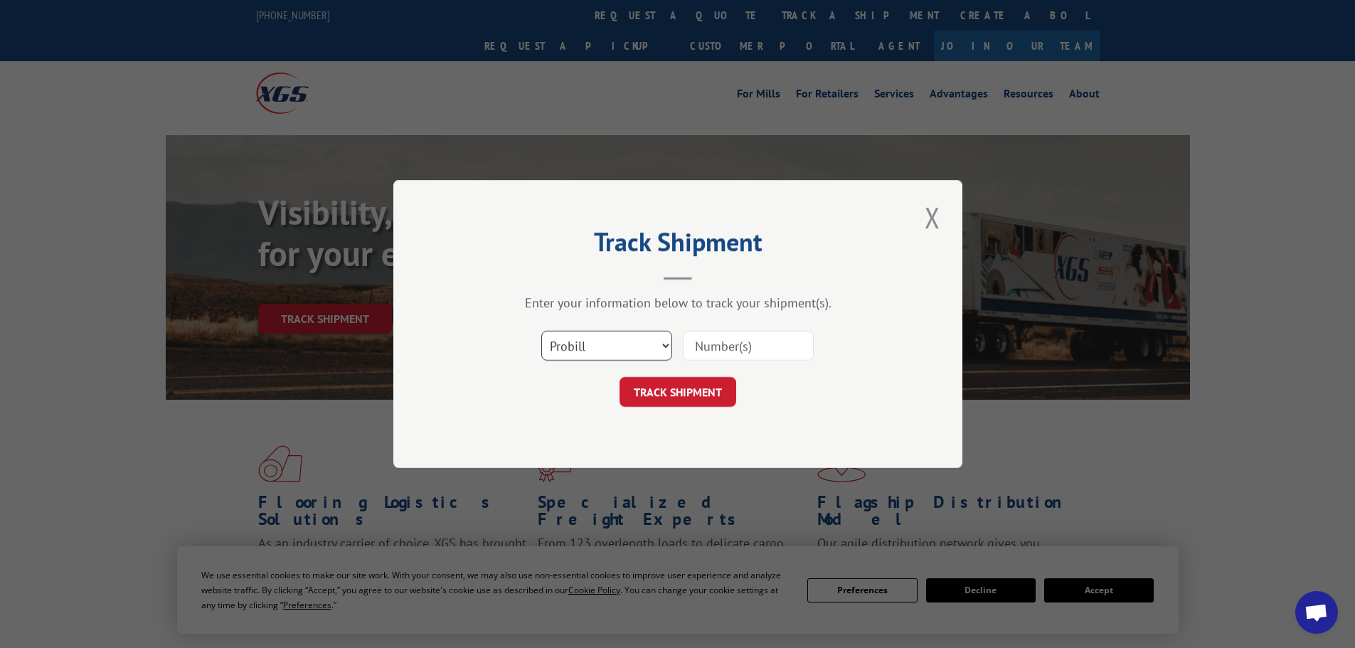
click at [671, 347] on select "Select category... Probill BOL PO" at bounding box center [606, 346] width 131 height 30
select select "bol"
click at [541, 331] on select "Select category... Probill BOL PO" at bounding box center [606, 346] width 131 height 30
drag, startPoint x: 755, startPoint y: 337, endPoint x: 743, endPoint y: 332, distance: 13.1
click at [755, 337] on input at bounding box center [748, 346] width 131 height 30
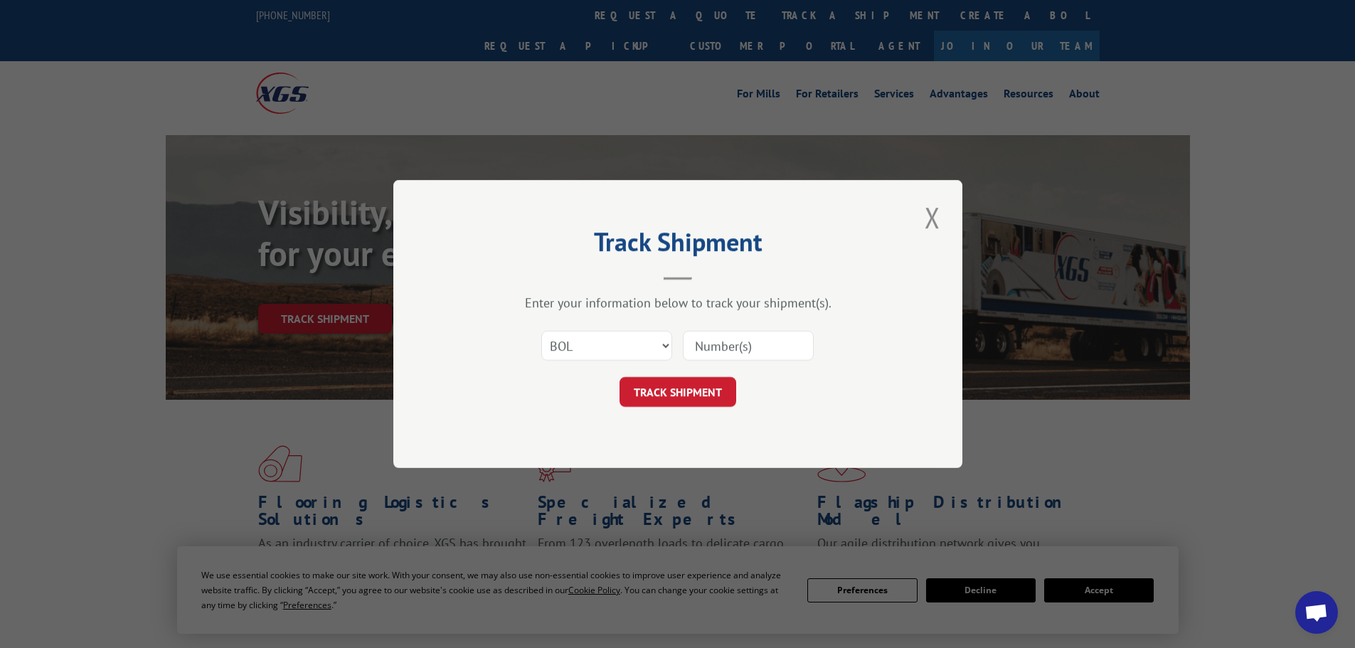
paste input "419504"
type input "419504"
click at [673, 387] on button "TRACK SHIPMENT" at bounding box center [677, 392] width 117 height 30
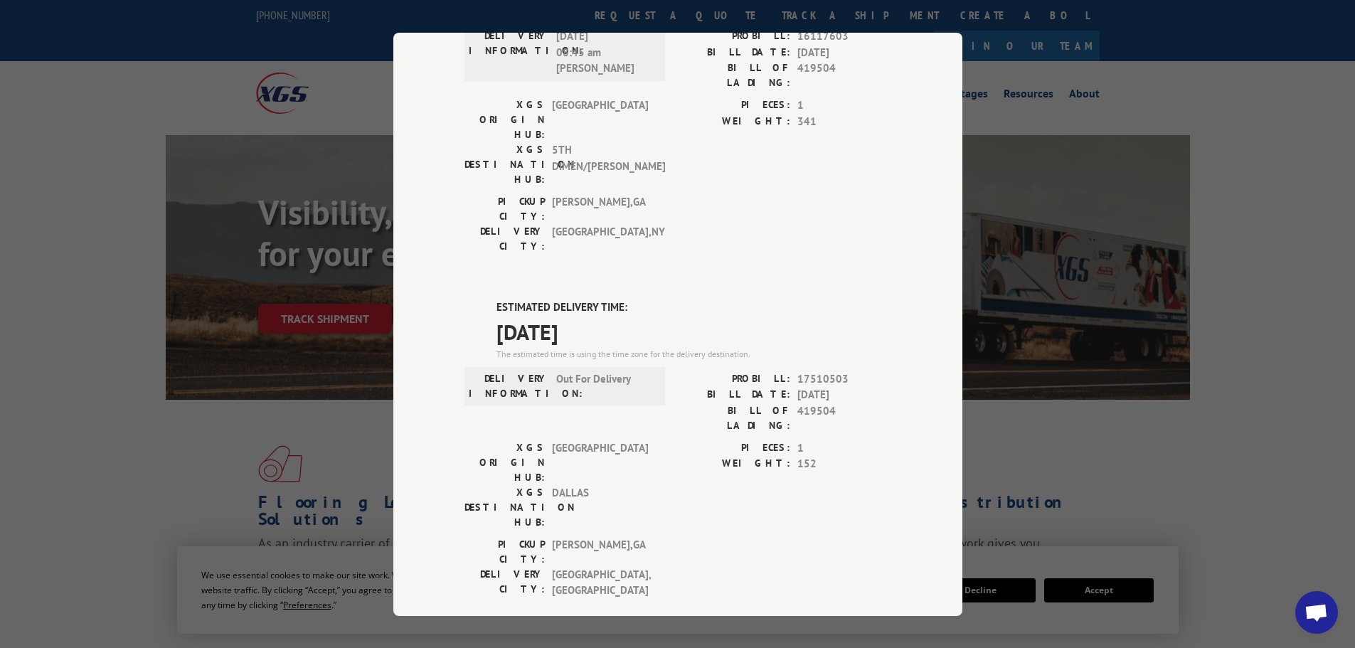
scroll to position [524, 0]
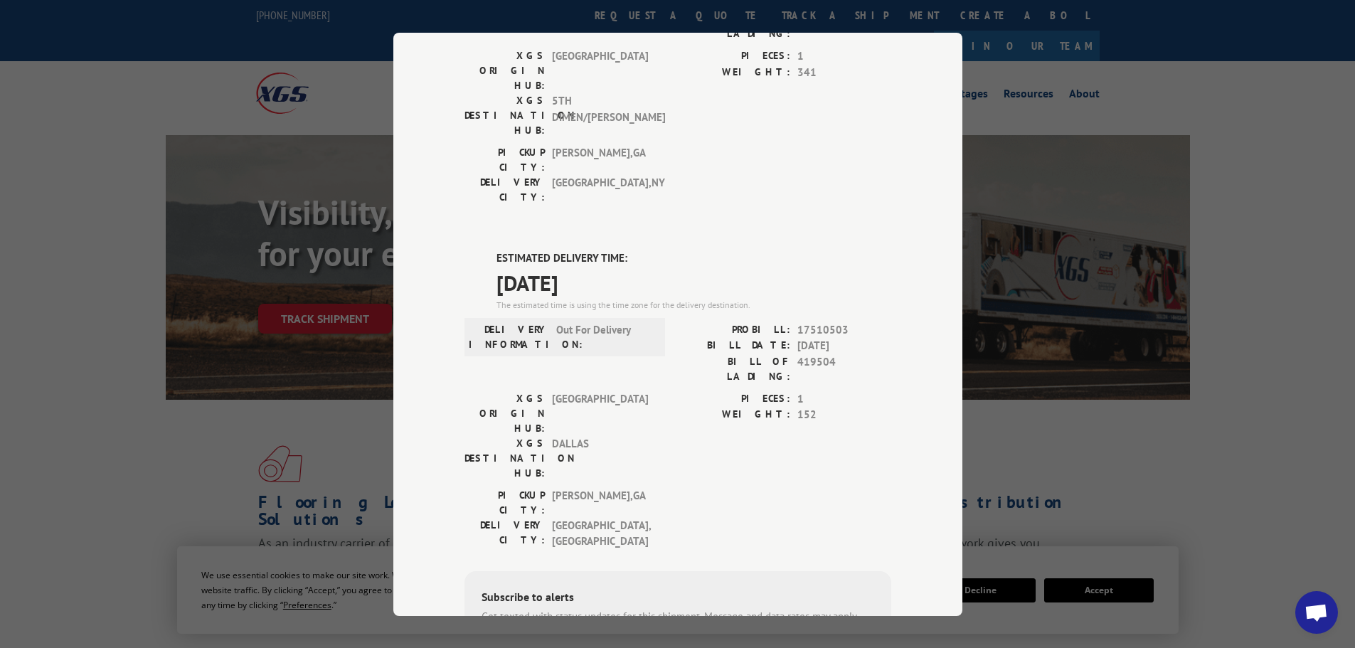
click at [967, 94] on div "Track Shipment DELIVERED DELIVERY INFORMATION: [DATE] 11:18 am [PERSON_NAME] PR…" at bounding box center [677, 324] width 1355 height 648
click at [1031, 102] on div "Track Shipment DELIVERED DELIVERY INFORMATION: [DATE] 11:18 am [PERSON_NAME] PR…" at bounding box center [677, 324] width 1355 height 648
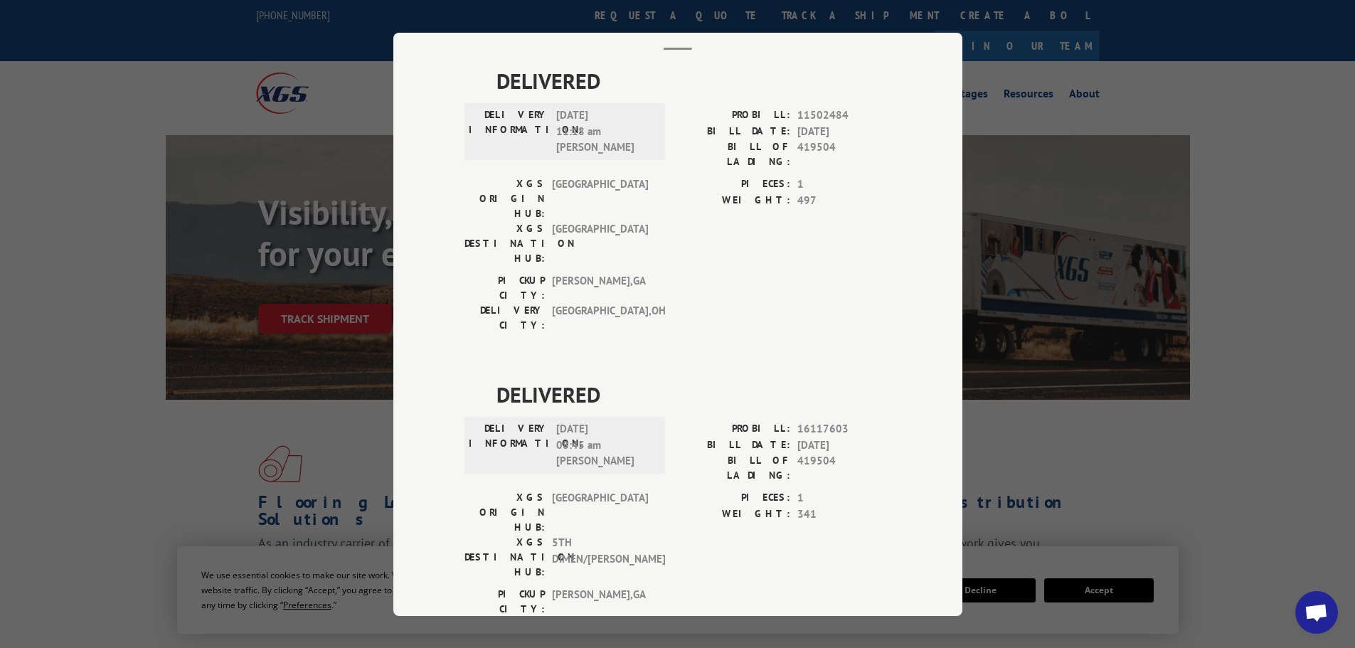
scroll to position [0, 0]
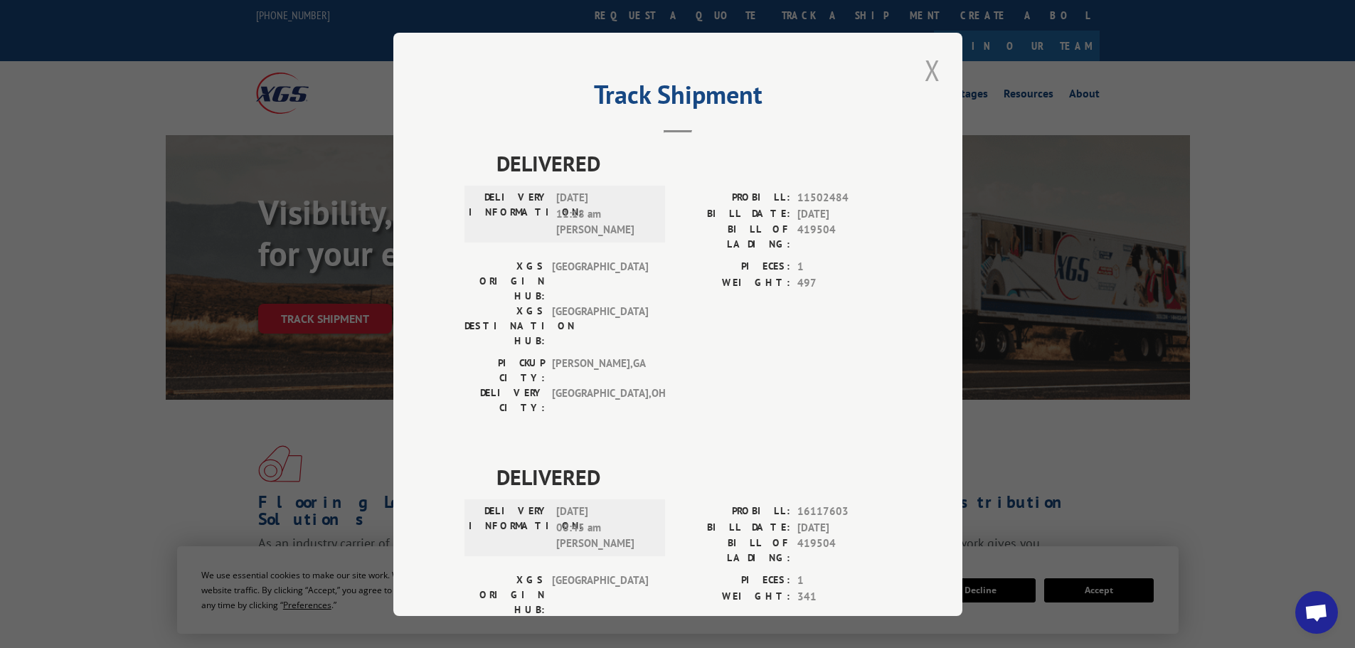
click at [923, 78] on button "Close modal" at bounding box center [932, 69] width 24 height 39
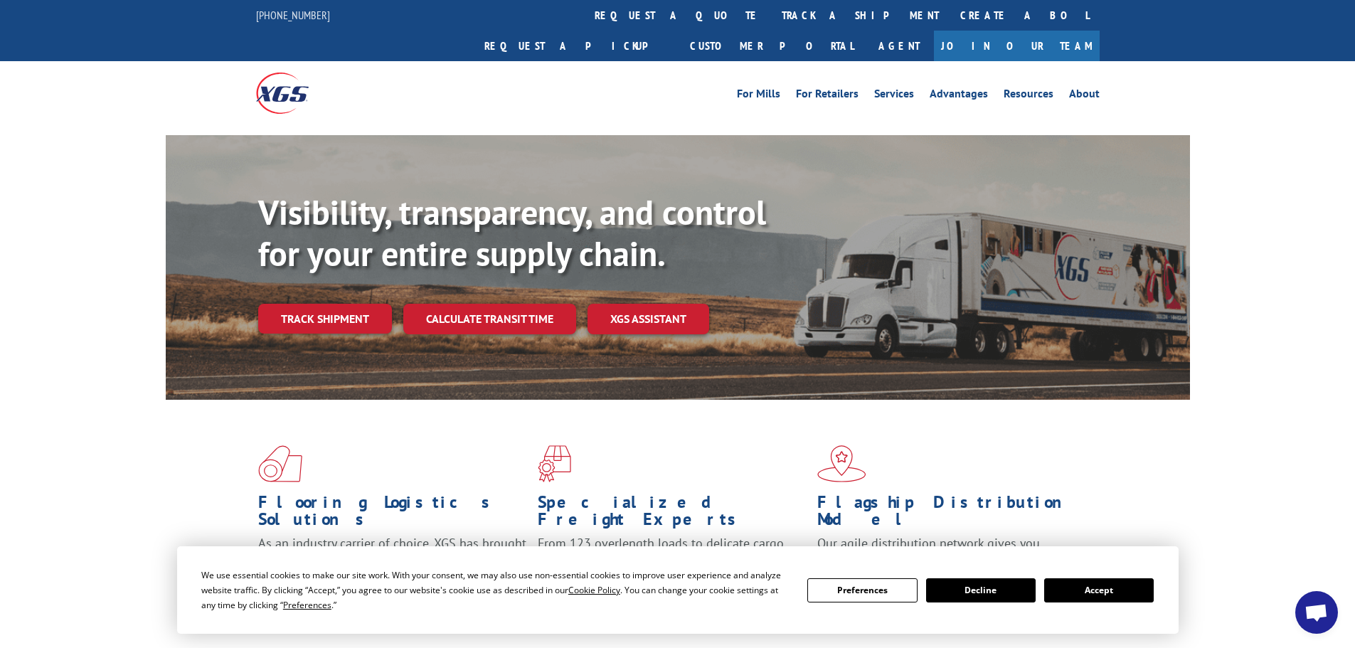
click at [771, 19] on link "track a shipment" at bounding box center [860, 15] width 178 height 31
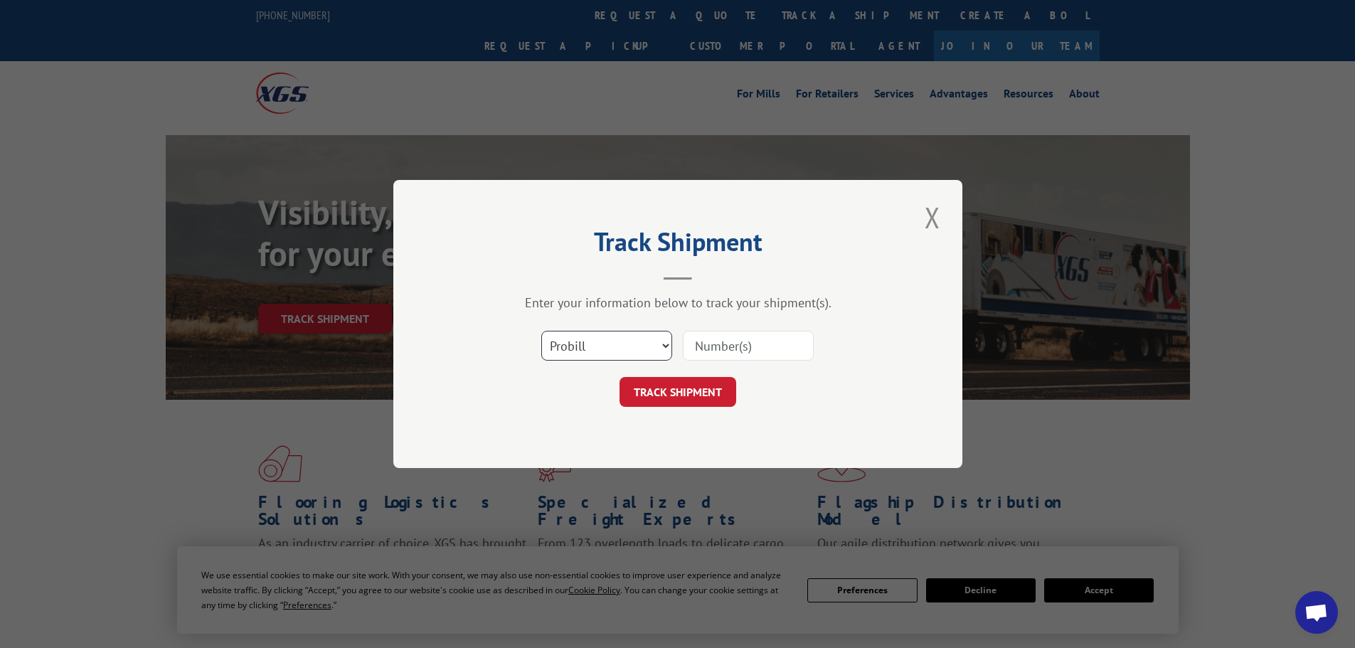
click at [612, 338] on select "Select category... Probill BOL PO" at bounding box center [606, 346] width 131 height 30
select select "bol"
click at [541, 331] on select "Select category... Probill BOL PO" at bounding box center [606, 346] width 131 height 30
paste input "417501"
type input "417501"
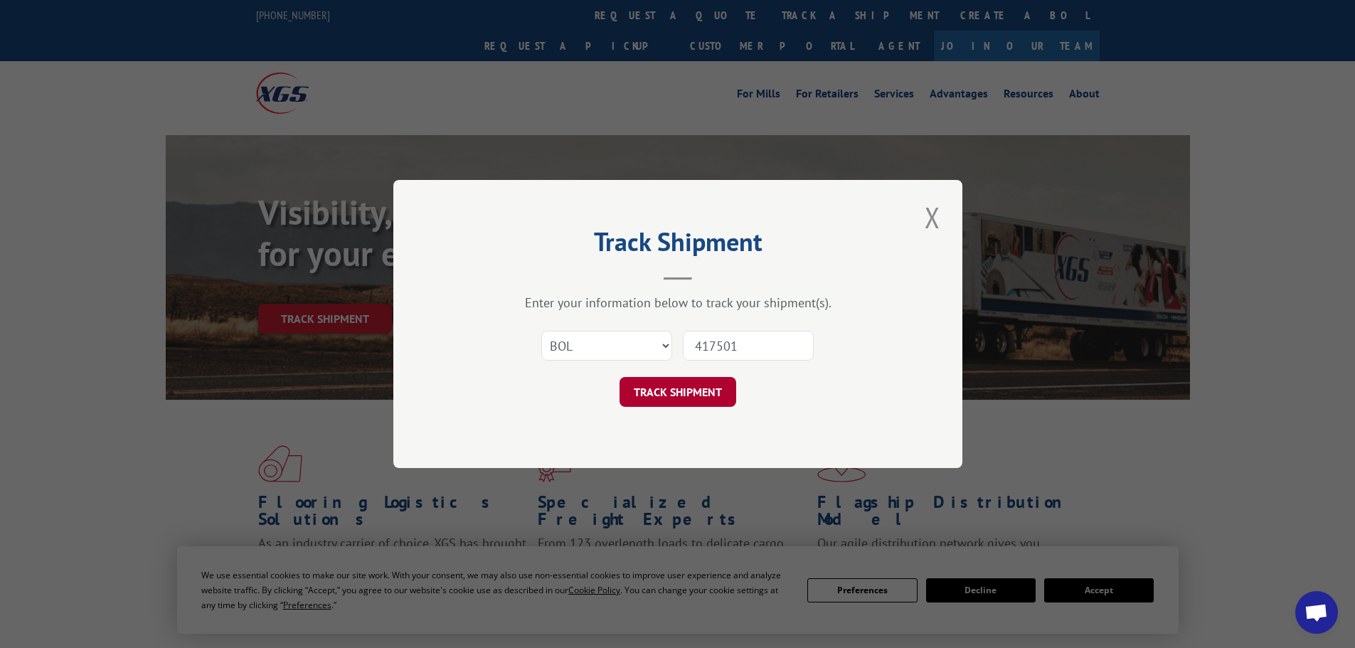
click at [710, 384] on button "TRACK SHIPMENT" at bounding box center [677, 392] width 117 height 30
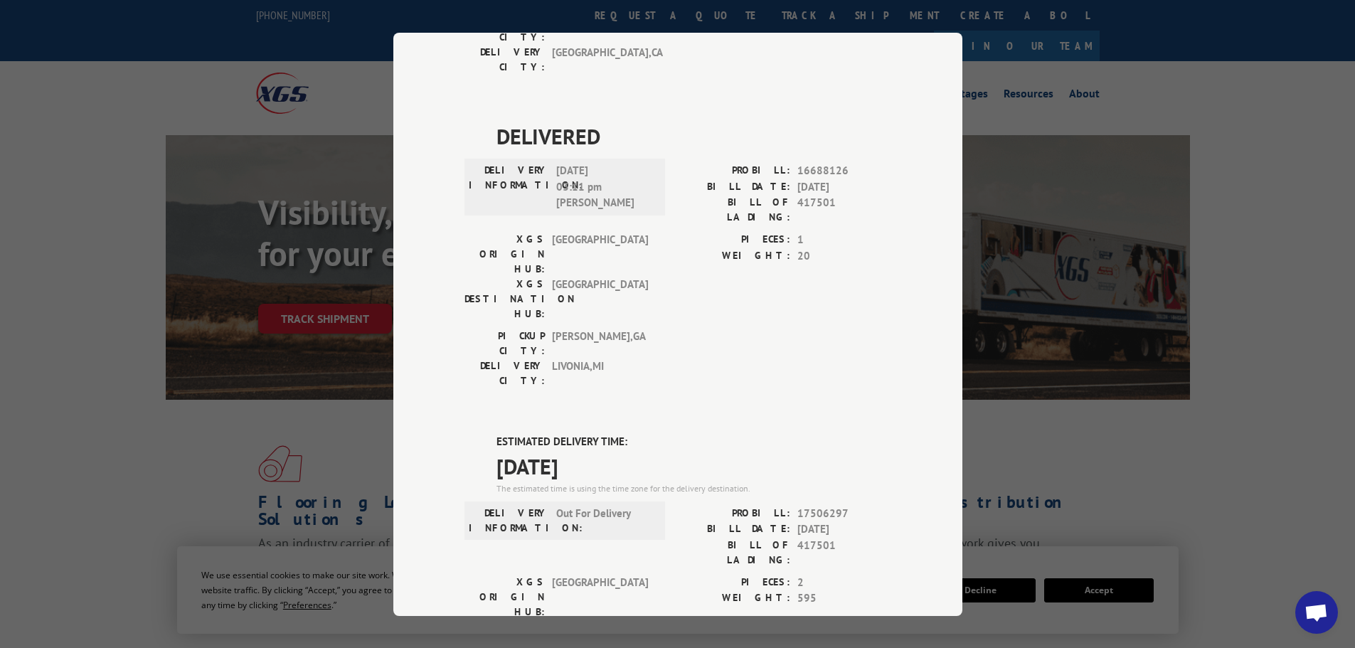
scroll to position [995, 0]
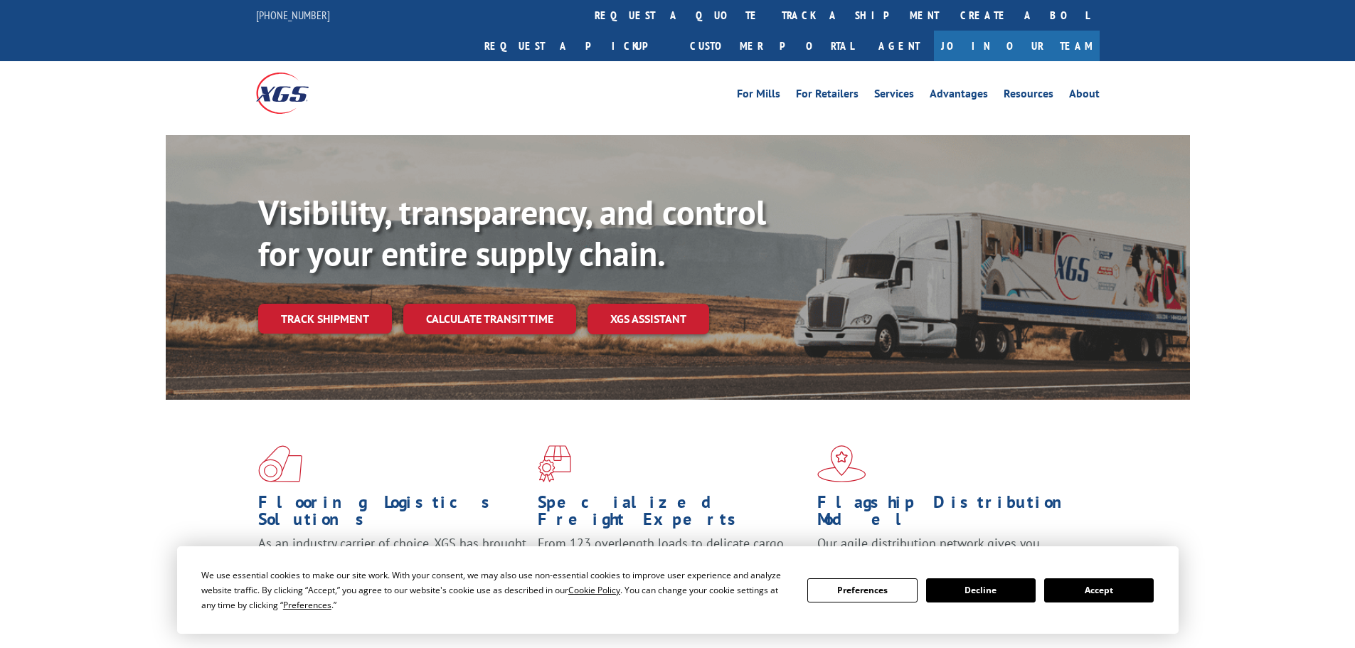
drag, startPoint x: 614, startPoint y: 10, endPoint x: 599, endPoint y: 3, distance: 16.5
click at [771, 11] on link "track a shipment" at bounding box center [860, 15] width 178 height 31
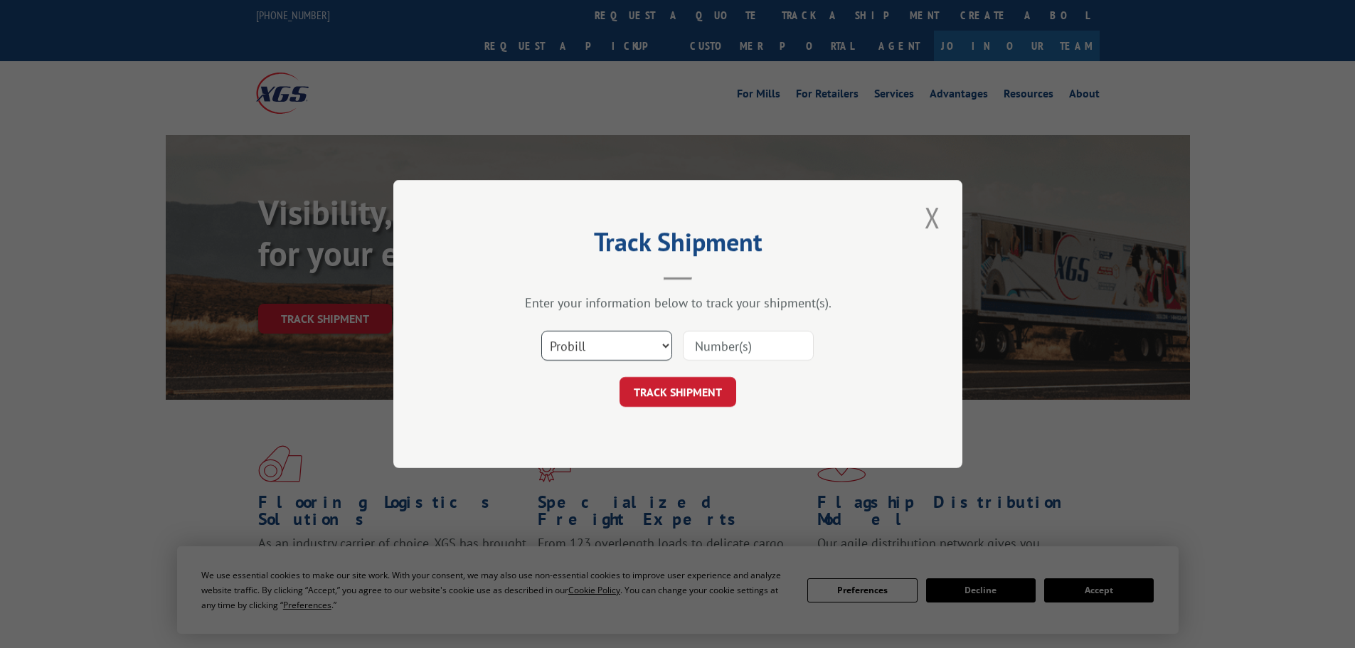
click at [564, 334] on select "Select category... Probill BOL PO" at bounding box center [606, 346] width 131 height 30
select select "bol"
click at [541, 331] on select "Select category... Probill BOL PO" at bounding box center [606, 346] width 131 height 30
paste input "417501"
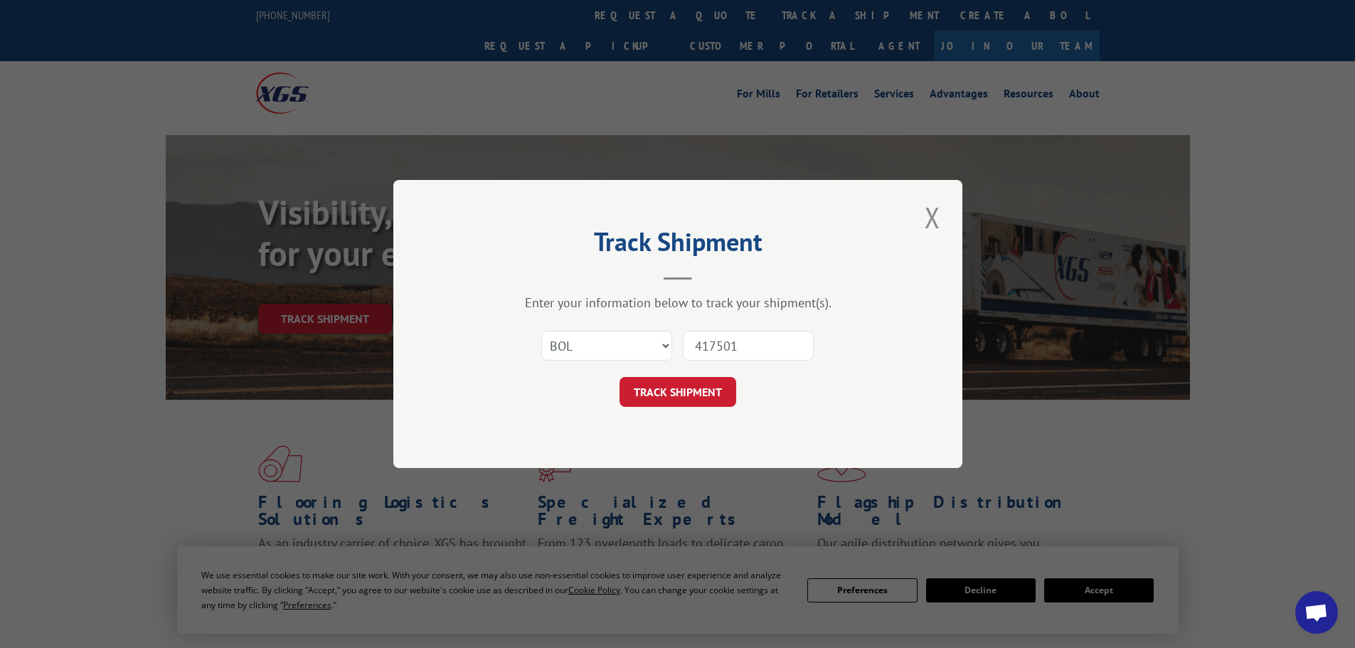
type input "417501"
click at [710, 409] on div "Track Shipment Enter your information below to track your shipment(s). Select c…" at bounding box center [677, 324] width 569 height 288
click at [707, 405] on button "TRACK SHIPMENT" at bounding box center [677, 392] width 117 height 30
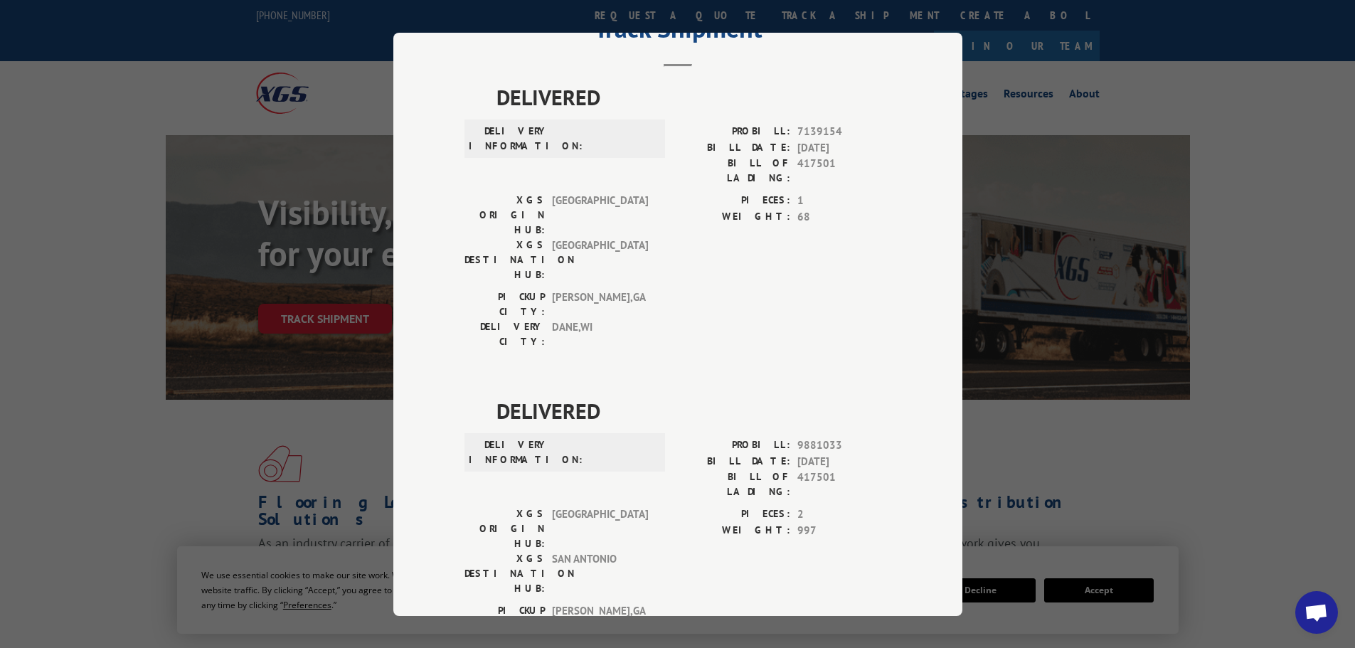
scroll to position [0, 0]
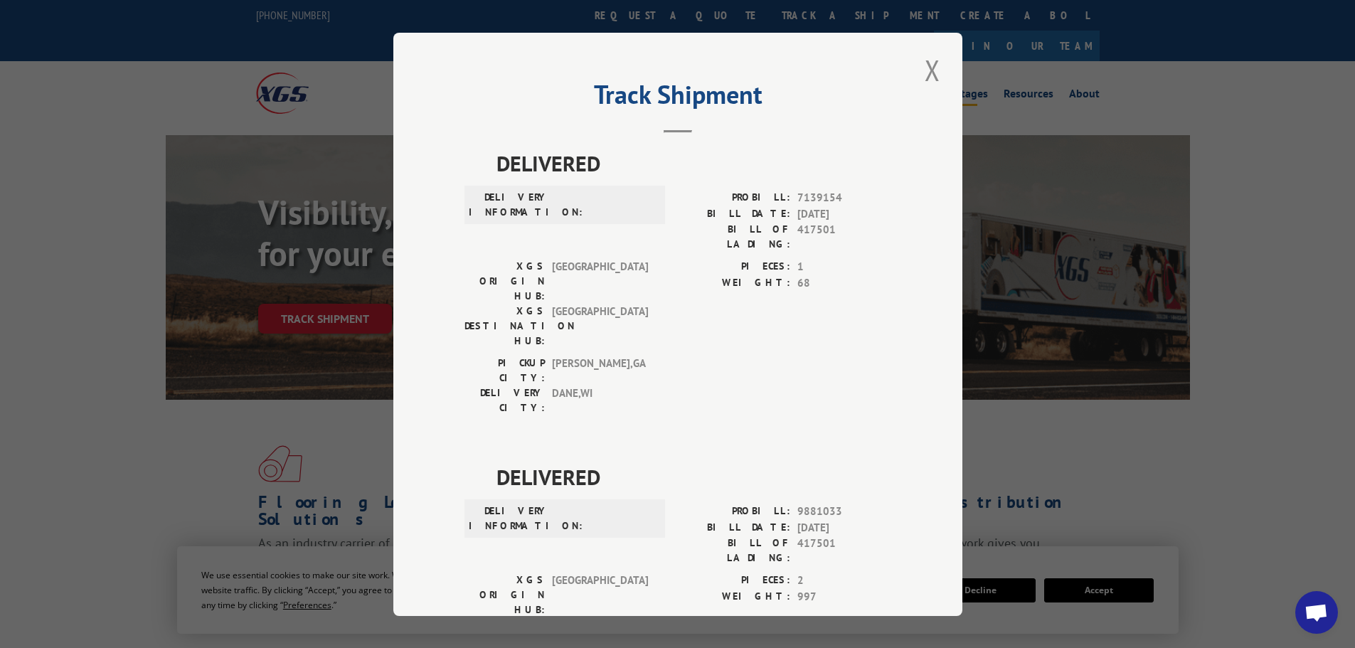
click at [936, 65] on button "Close modal" at bounding box center [932, 69] width 24 height 39
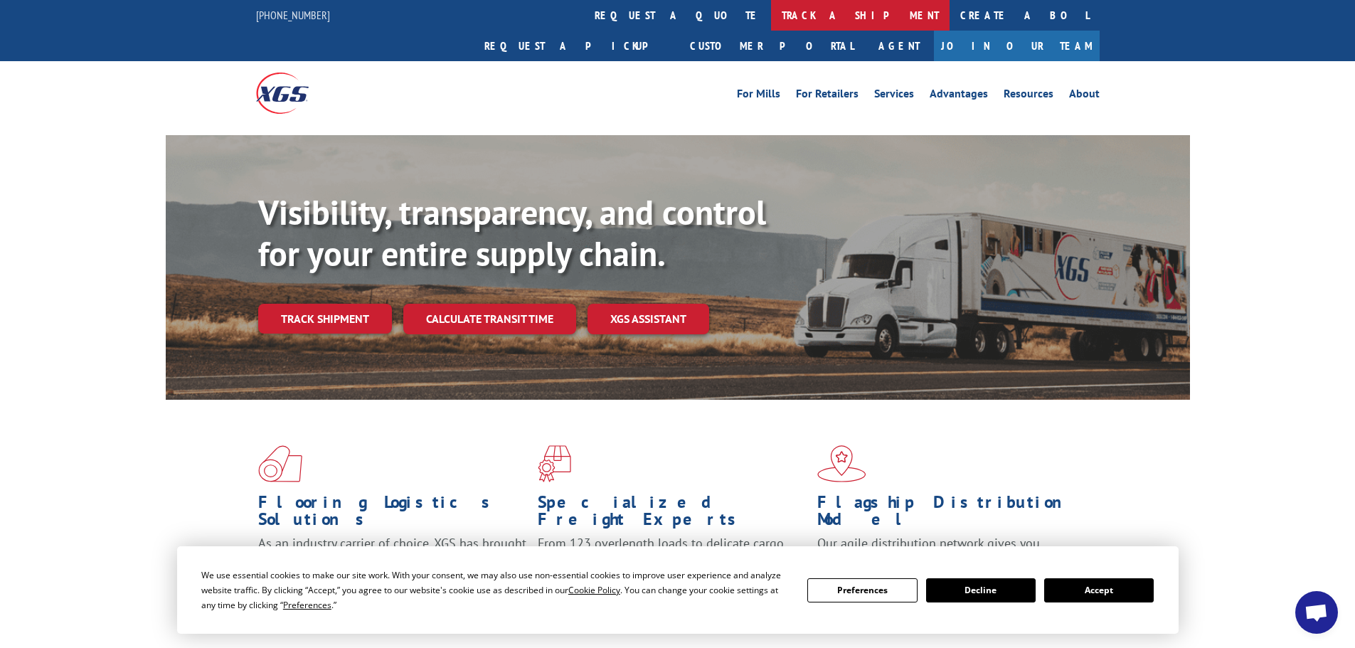
click at [771, 4] on link "track a shipment" at bounding box center [860, 15] width 178 height 31
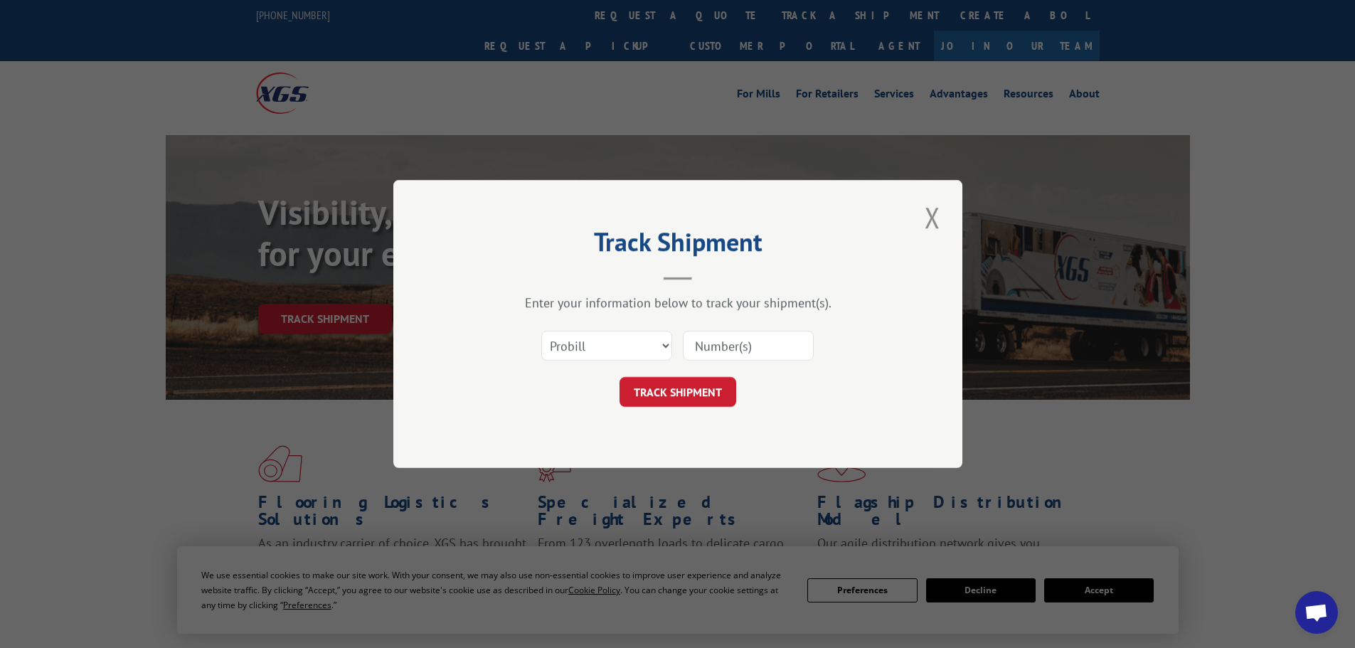
click at [698, 338] on input at bounding box center [748, 346] width 131 height 30
paste input "17461280"
type input "17461280"
click at [661, 391] on button "TRACK SHIPMENT" at bounding box center [677, 392] width 117 height 30
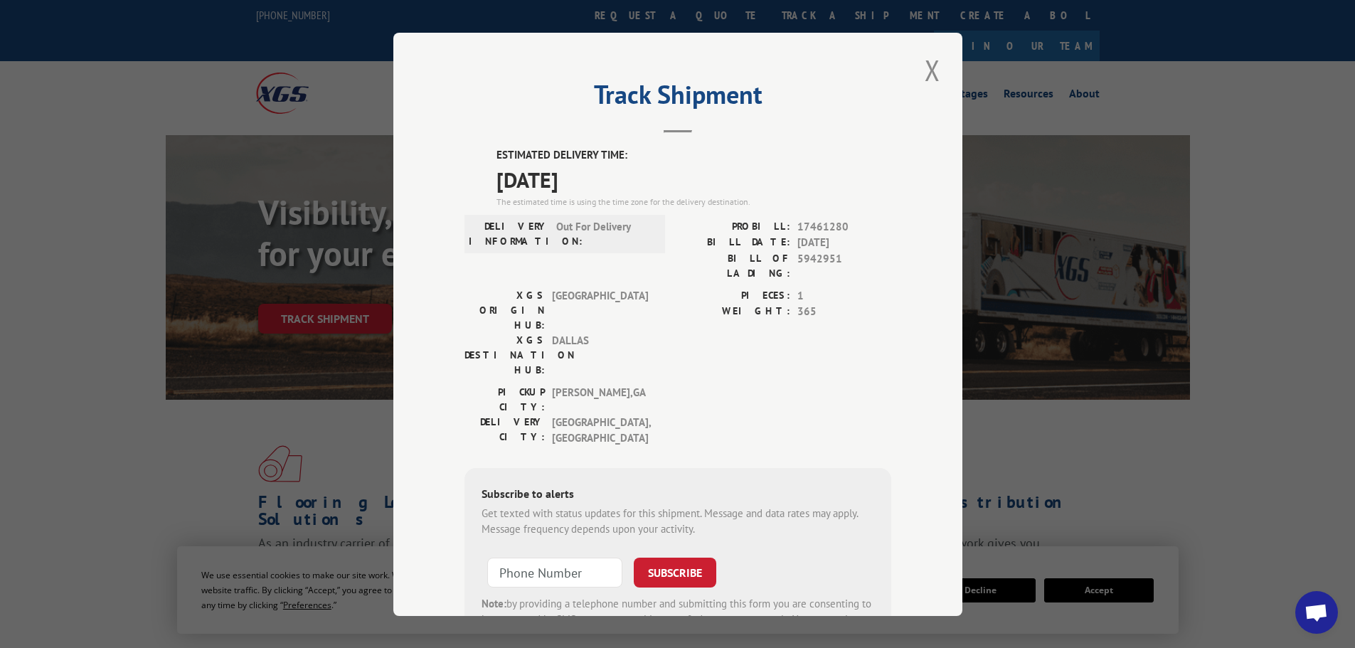
drag, startPoint x: 654, startPoint y: 385, endPoint x: 475, endPoint y: 341, distance: 183.9
click at [475, 384] on label "PICKUP CITY:" at bounding box center [504, 399] width 80 height 30
click at [930, 63] on button "Close modal" at bounding box center [932, 69] width 24 height 39
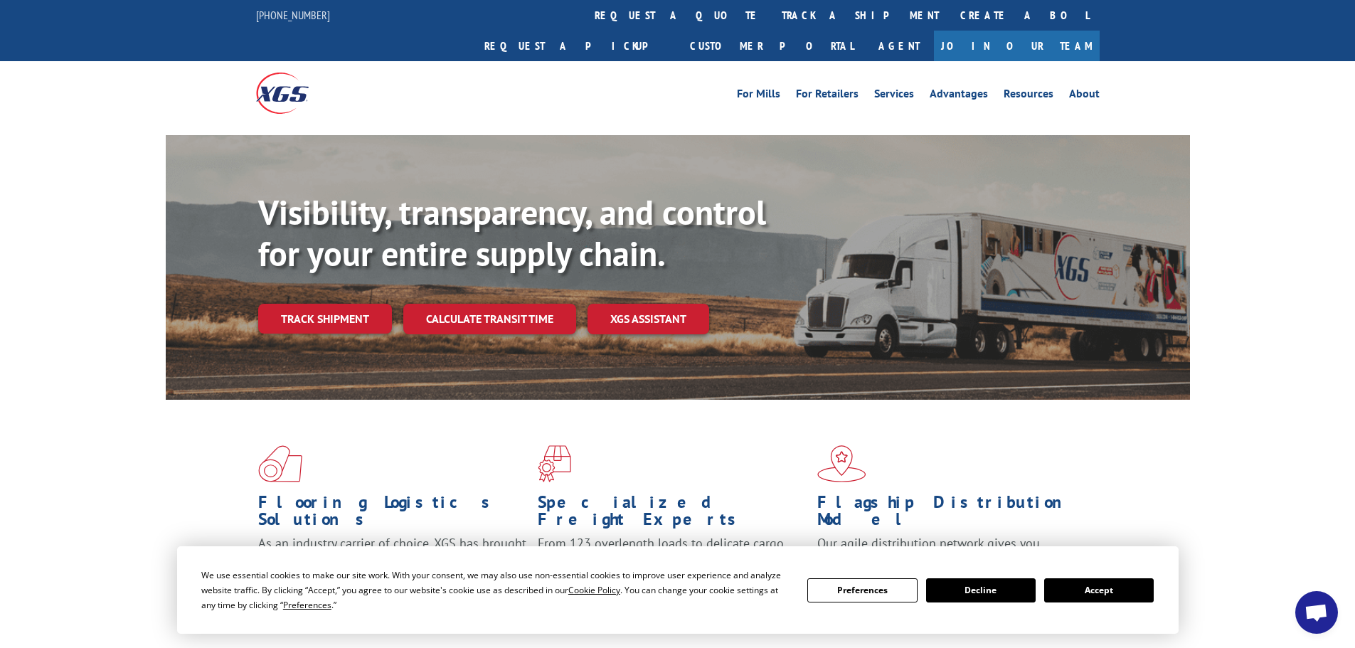
click at [662, 30] on div "844-947-7447 request a quote track a shipment Create a BOL Request a pickup Cus…" at bounding box center [677, 62] width 1355 height 125
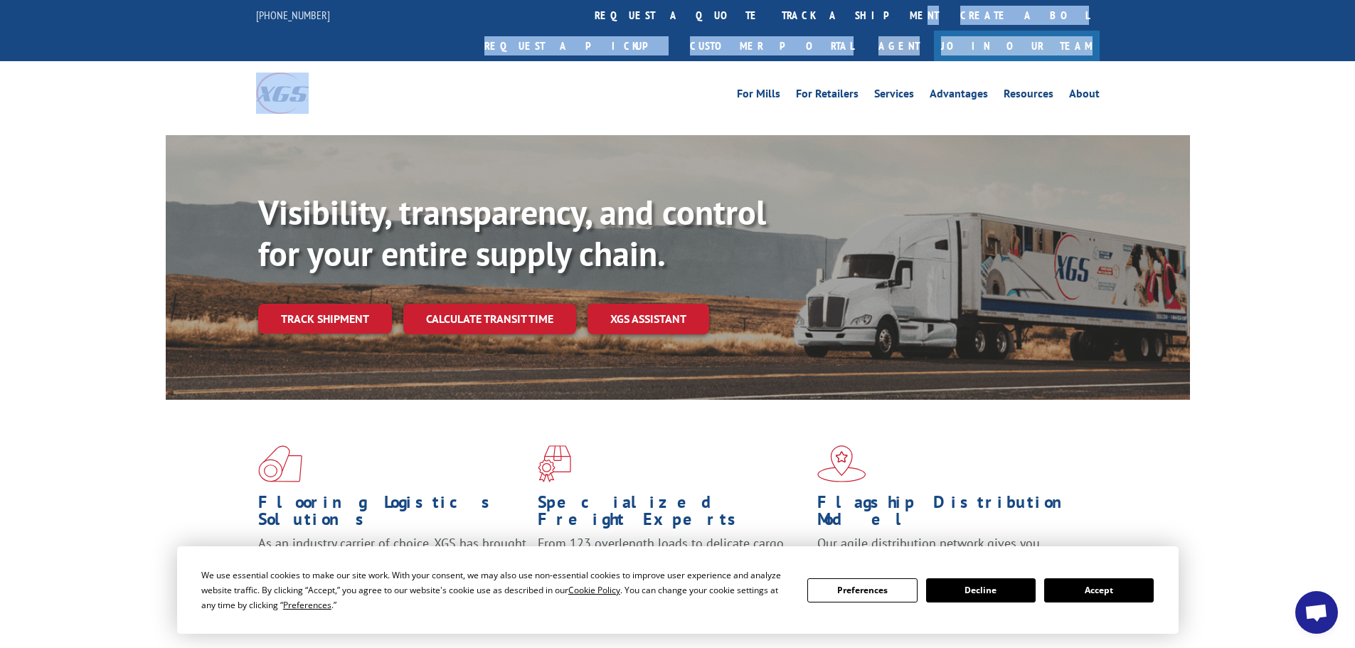
click at [771, 14] on link "track a shipment" at bounding box center [860, 15] width 178 height 31
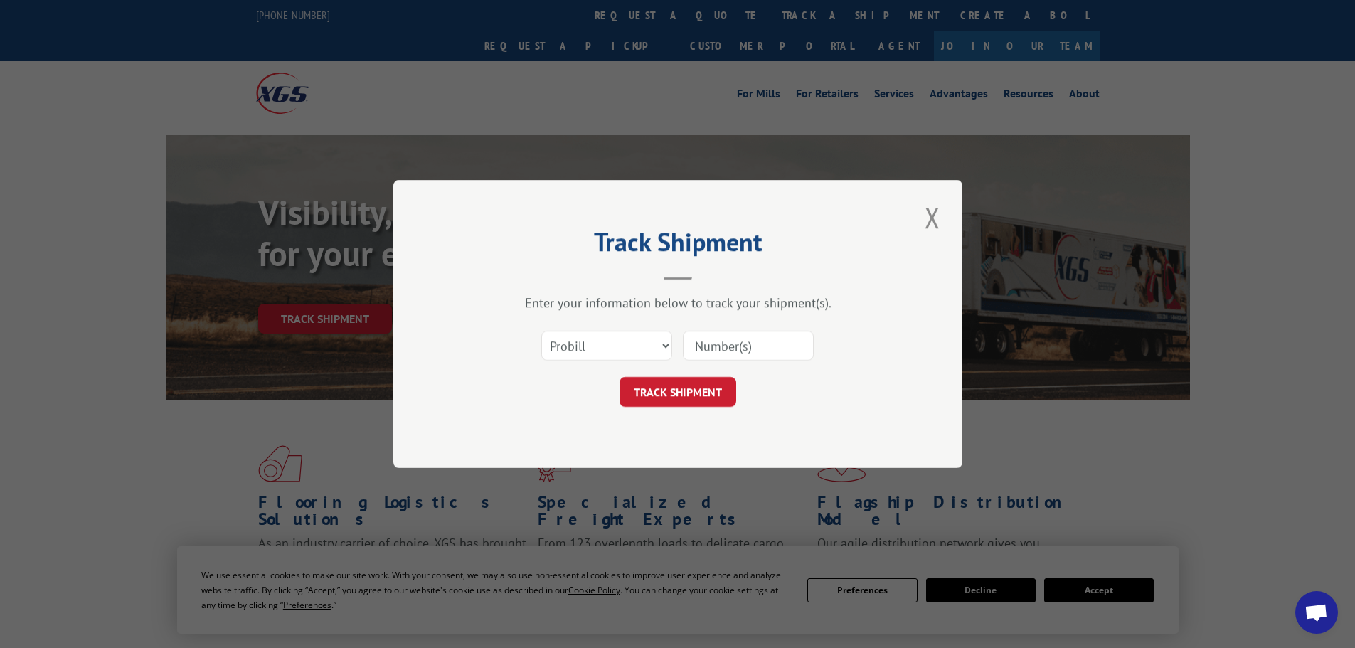
click at [688, 341] on input at bounding box center [748, 346] width 131 height 30
paste input "17153062"
type input "17153062"
click at [723, 396] on button "TRACK SHIPMENT" at bounding box center [677, 392] width 117 height 30
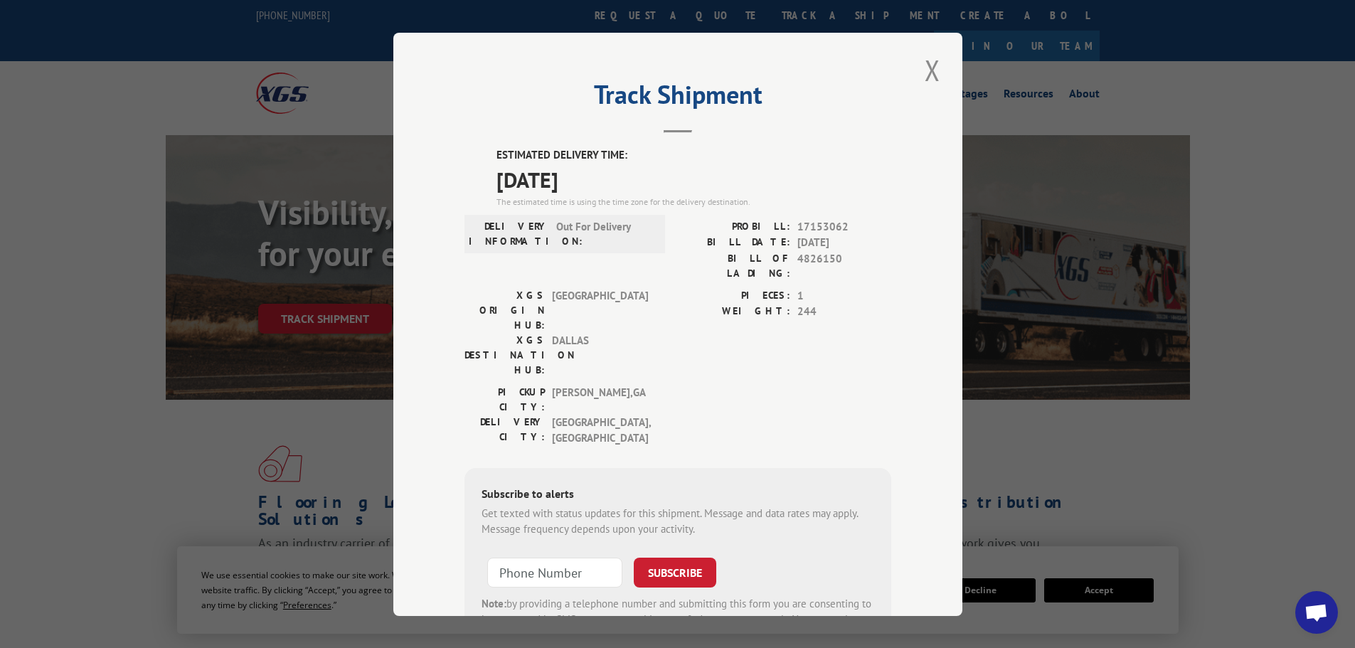
click at [947, 84] on div "Track Shipment ESTIMATED DELIVERY TIME: 08/12/2025 The estimated time is using …" at bounding box center [677, 324] width 569 height 583
click at [931, 85] on button "Close modal" at bounding box center [932, 69] width 24 height 39
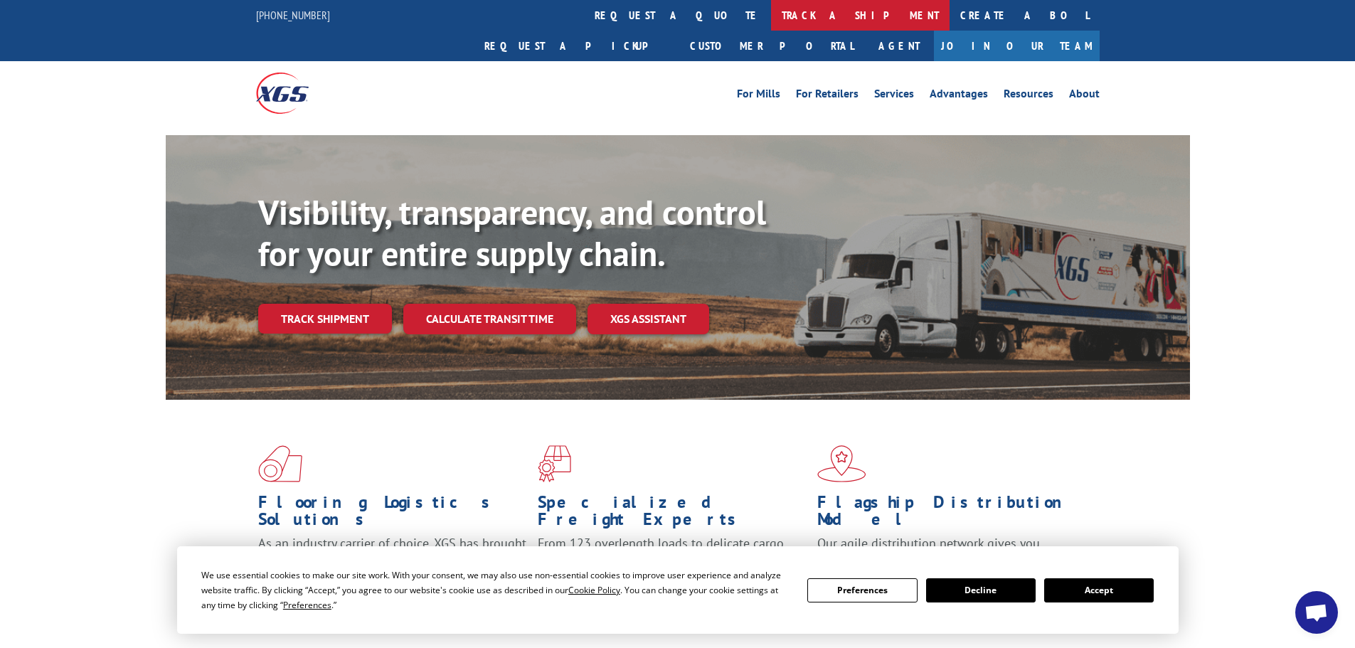
click at [771, 19] on link "track a shipment" at bounding box center [860, 15] width 178 height 31
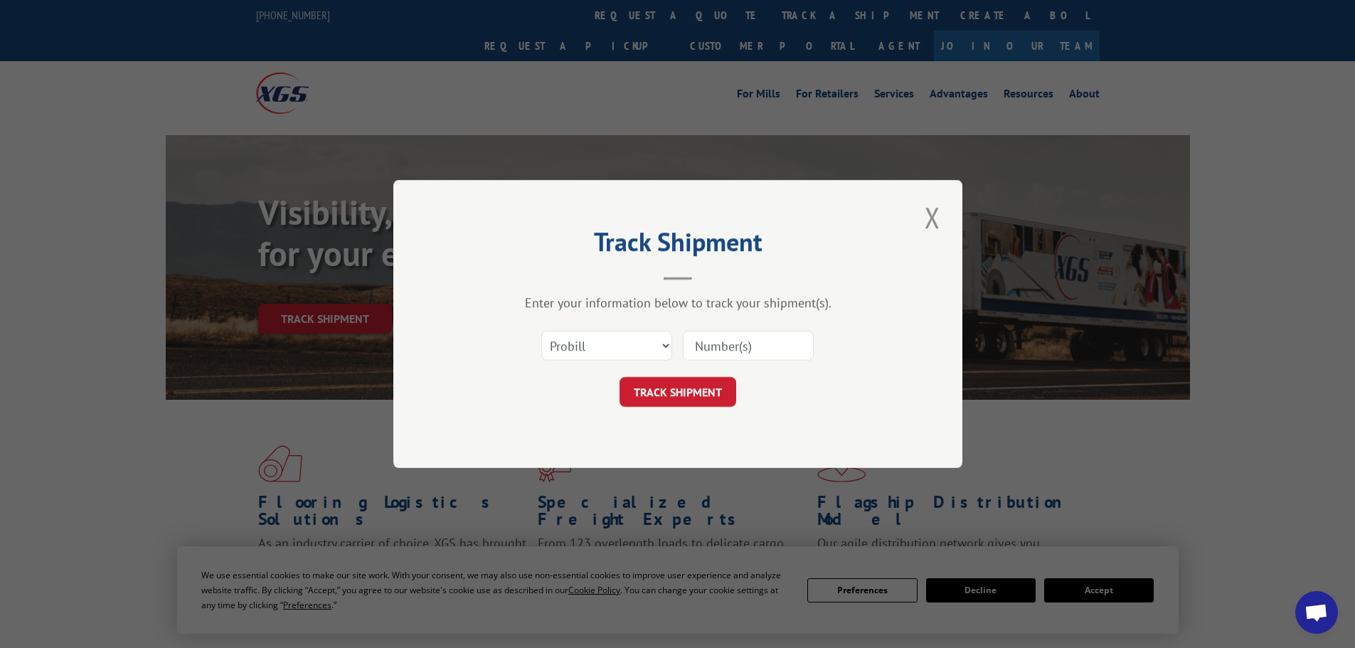
paste input "17461280"
type input "17461280"
click at [680, 390] on button "TRACK SHIPMENT" at bounding box center [677, 392] width 117 height 30
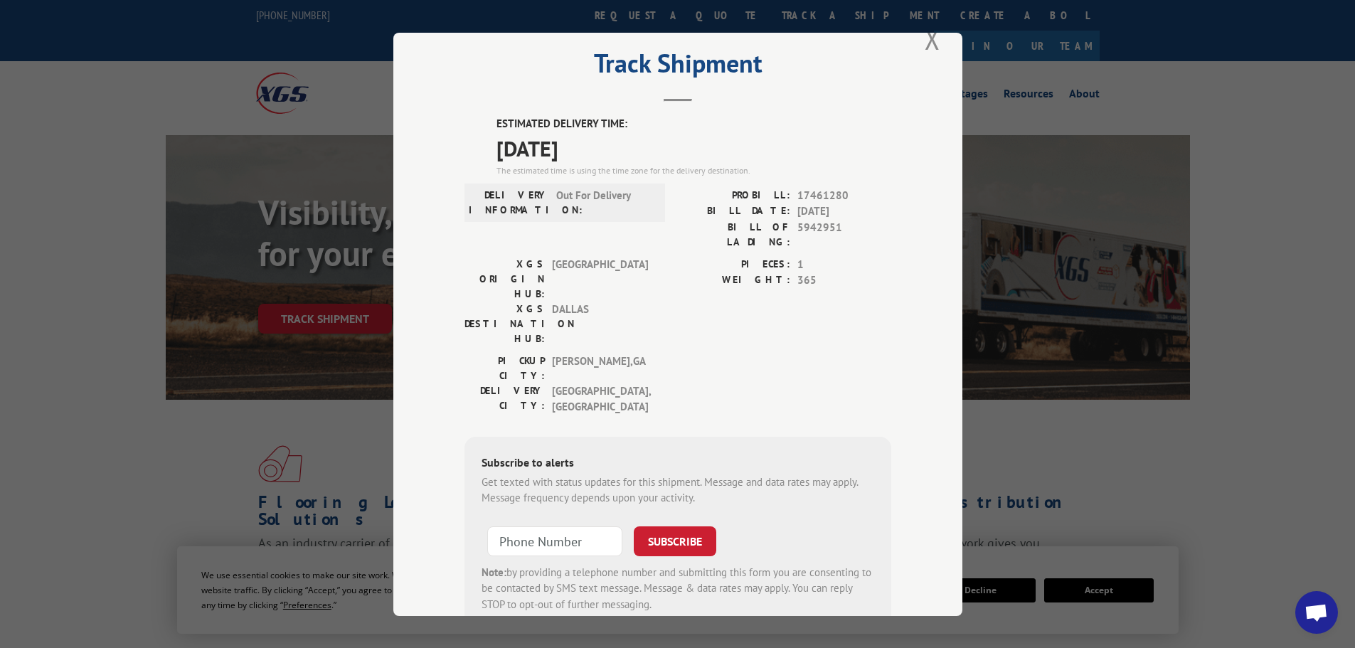
scroll to position [57, 0]
